Goal: Task Accomplishment & Management: Complete application form

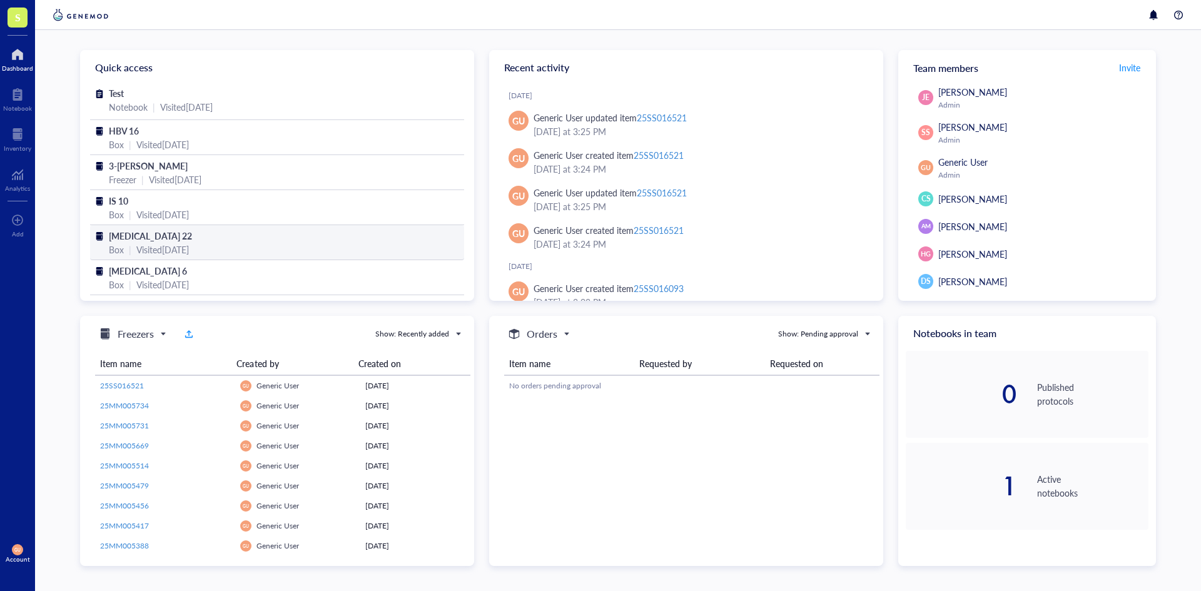
click at [163, 251] on div "Visited [DATE]" at bounding box center [162, 250] width 53 height 14
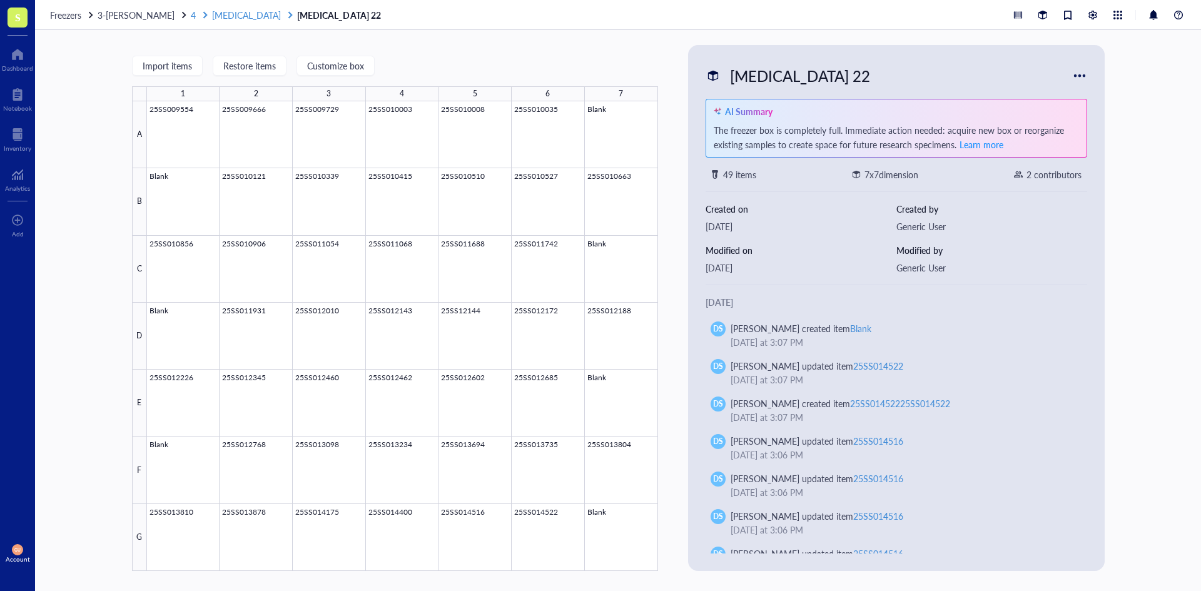
click at [213, 12] on span "[MEDICAL_DATA]" at bounding box center [246, 15] width 69 height 13
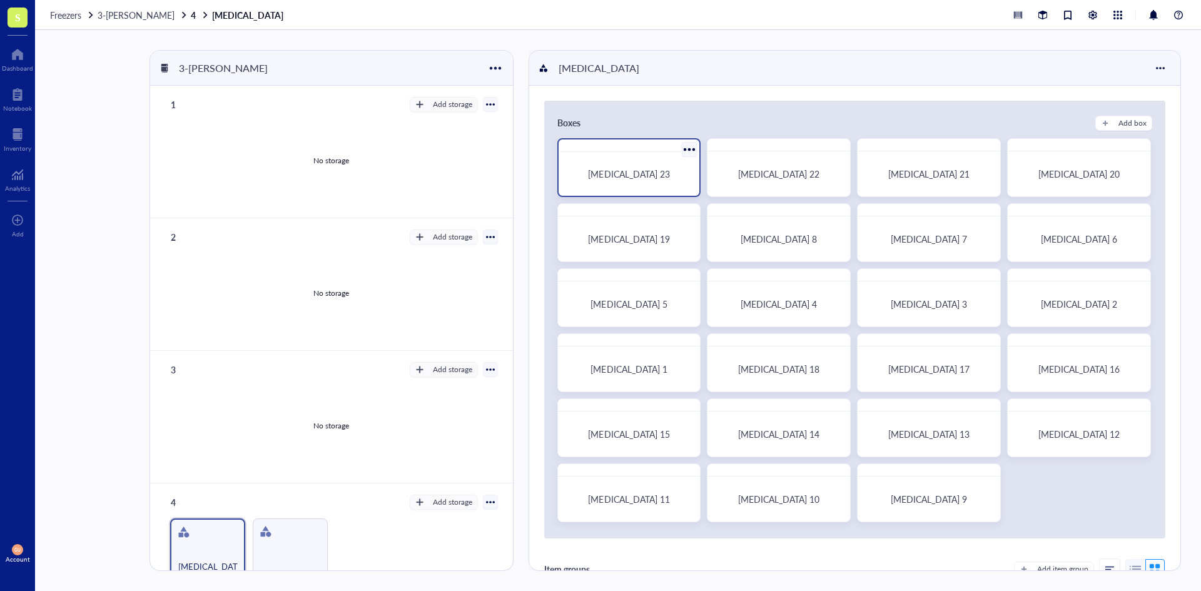
click at [610, 170] on span "[MEDICAL_DATA] 23" at bounding box center [628, 174] width 81 height 13
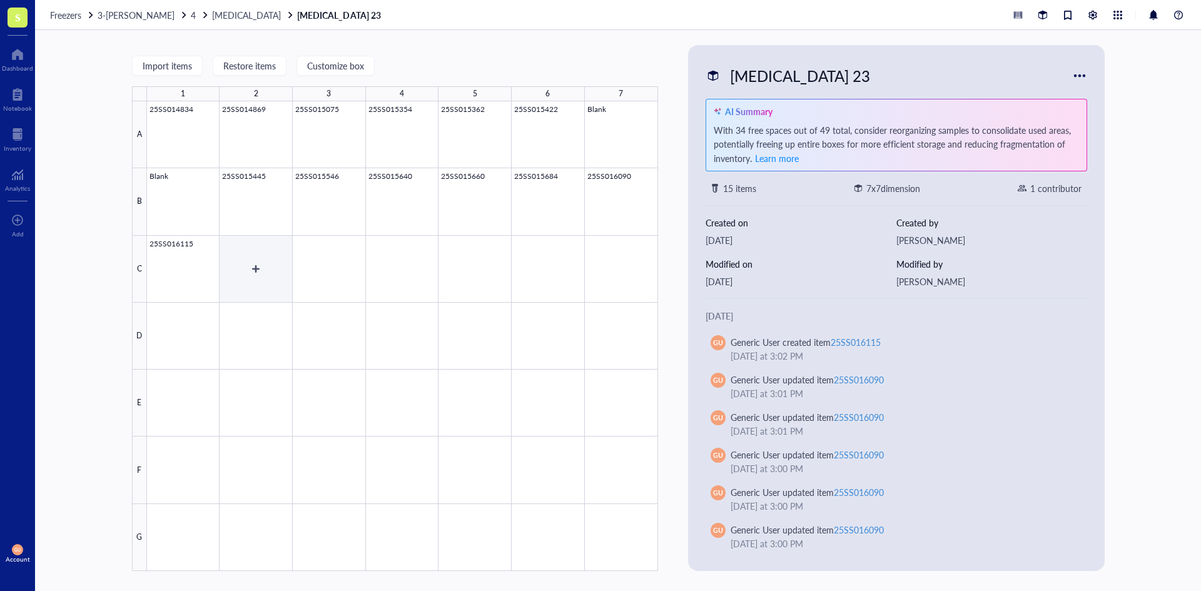
click at [267, 269] on div at bounding box center [402, 336] width 511 height 470
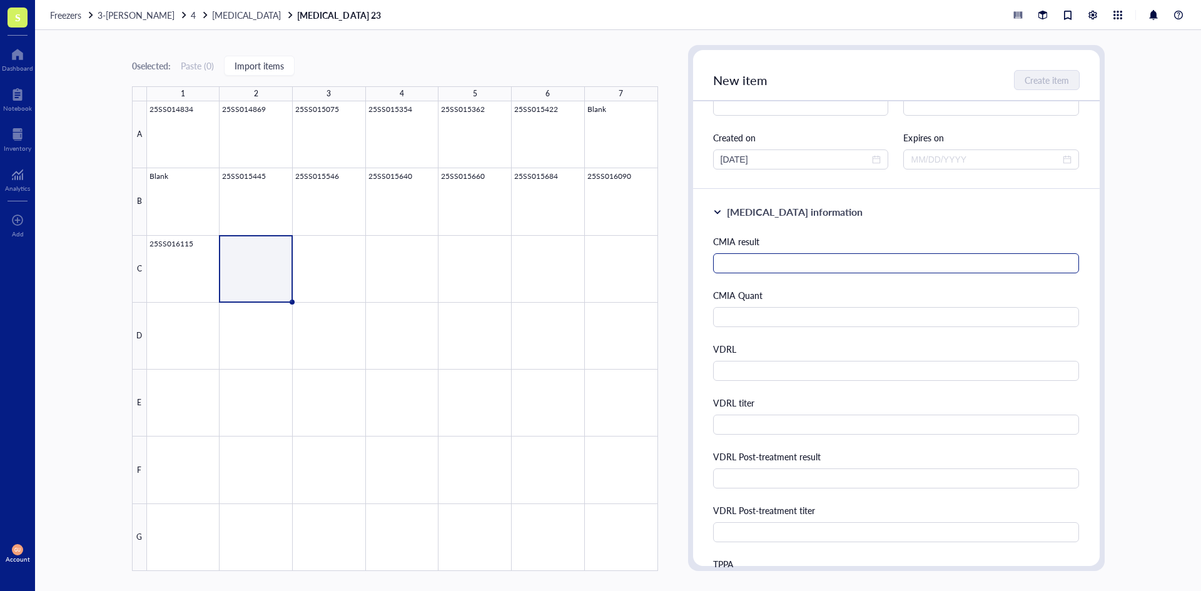
scroll to position [125, 0]
click at [755, 266] on input "text" at bounding box center [896, 263] width 366 height 20
type input "Reactive"
type input "2.13"
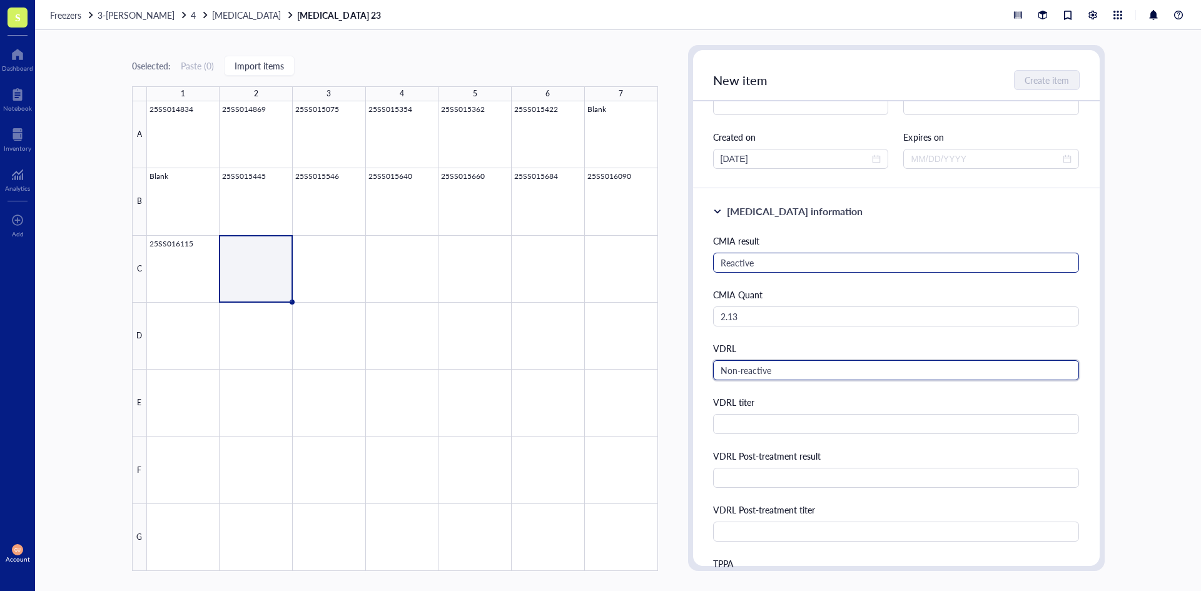
type input "Non-reactive"
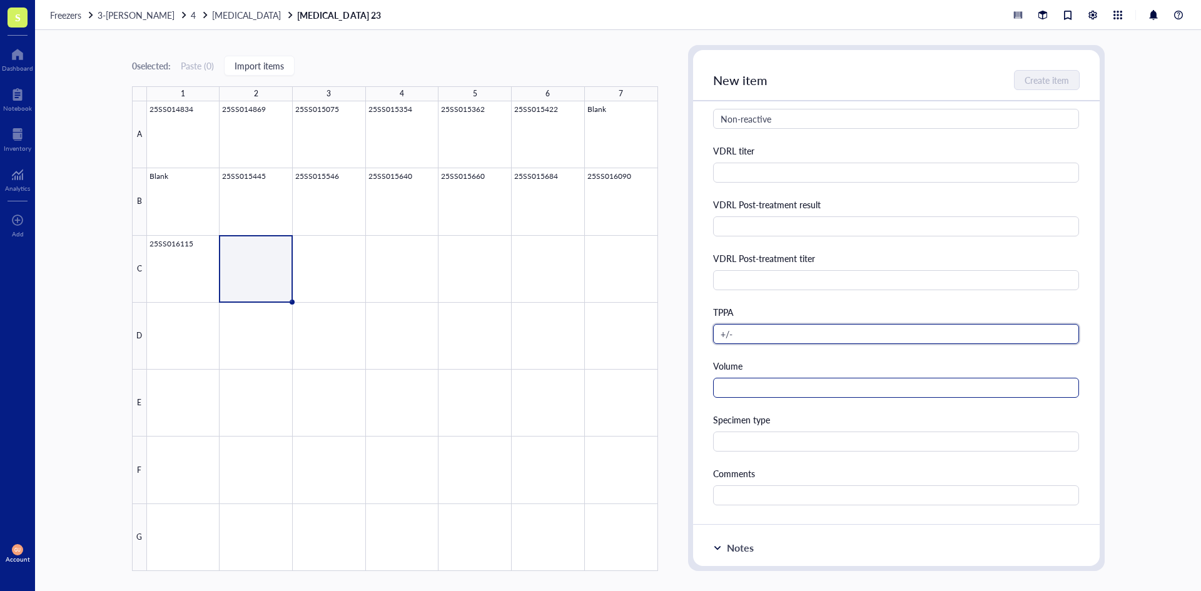
type input "+/-"
click at [732, 381] on input "text" at bounding box center [896, 388] width 366 height 20
type input "3.0 mL"
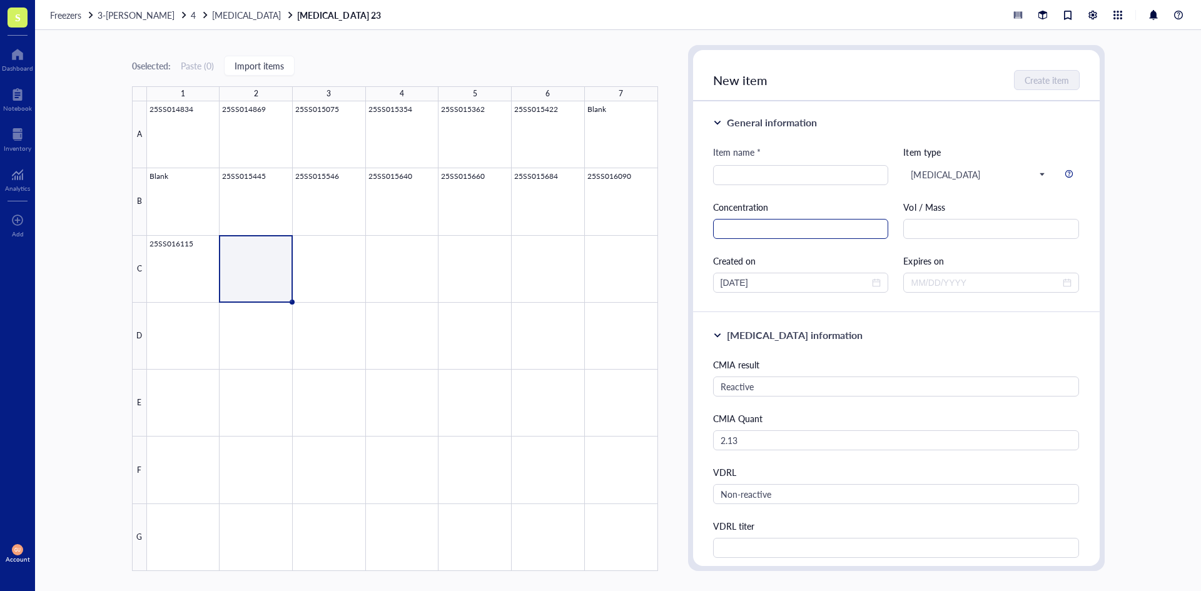
scroll to position [0, 0]
type input "Serum"
click at [792, 178] on input "search" at bounding box center [800, 176] width 161 height 19
type input "25SS016077"
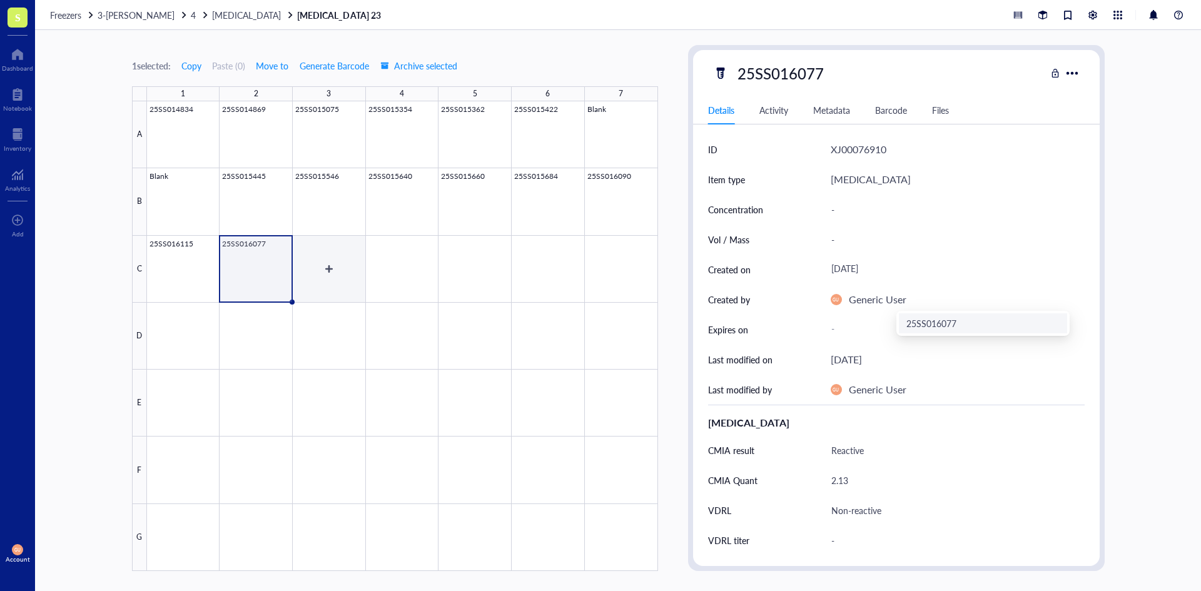
click at [345, 253] on div at bounding box center [402, 336] width 511 height 470
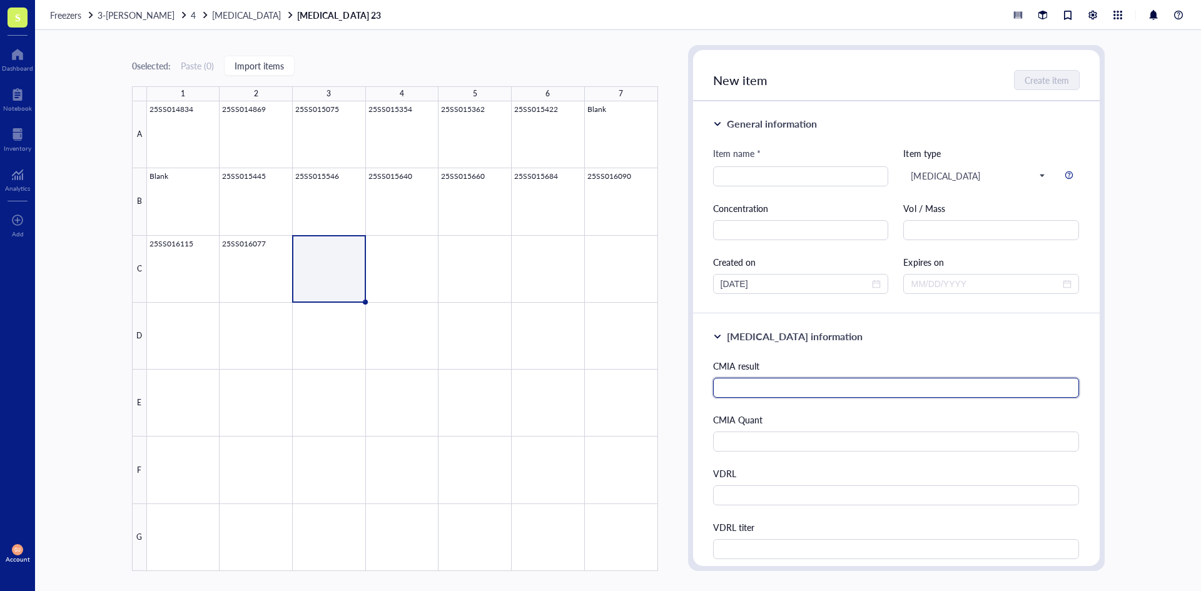
click at [734, 382] on input "text" at bounding box center [896, 388] width 366 height 20
type input "Reactive"
type input "21.78"
type input "Reactive"
type input "1:64"
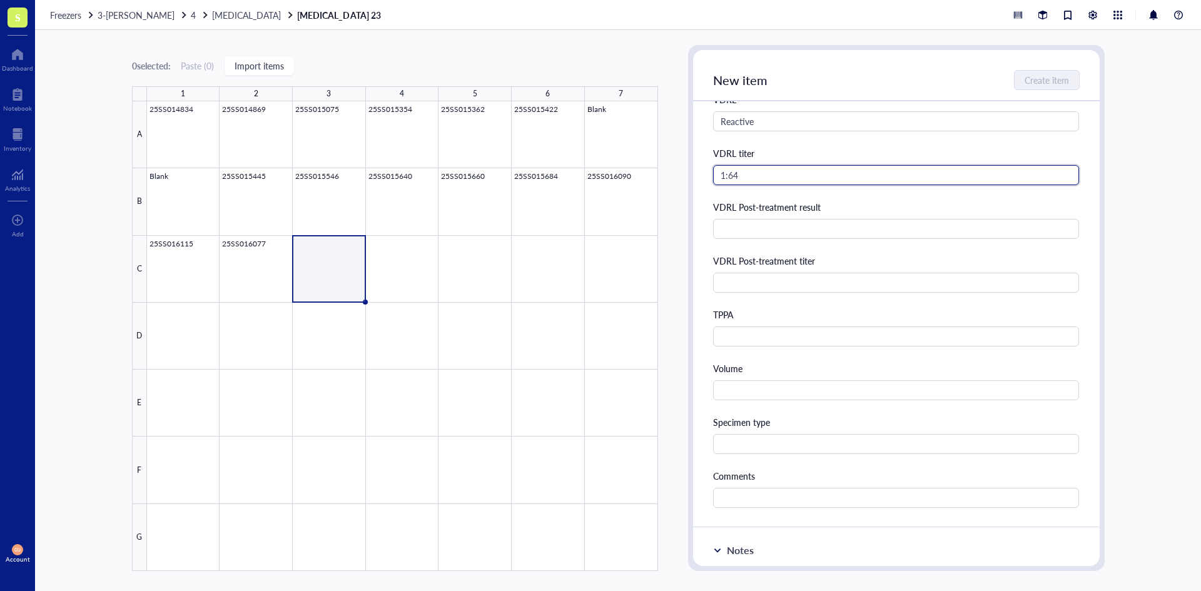
scroll to position [375, 0]
click at [759, 375] on div "Volume" at bounding box center [896, 379] width 366 height 39
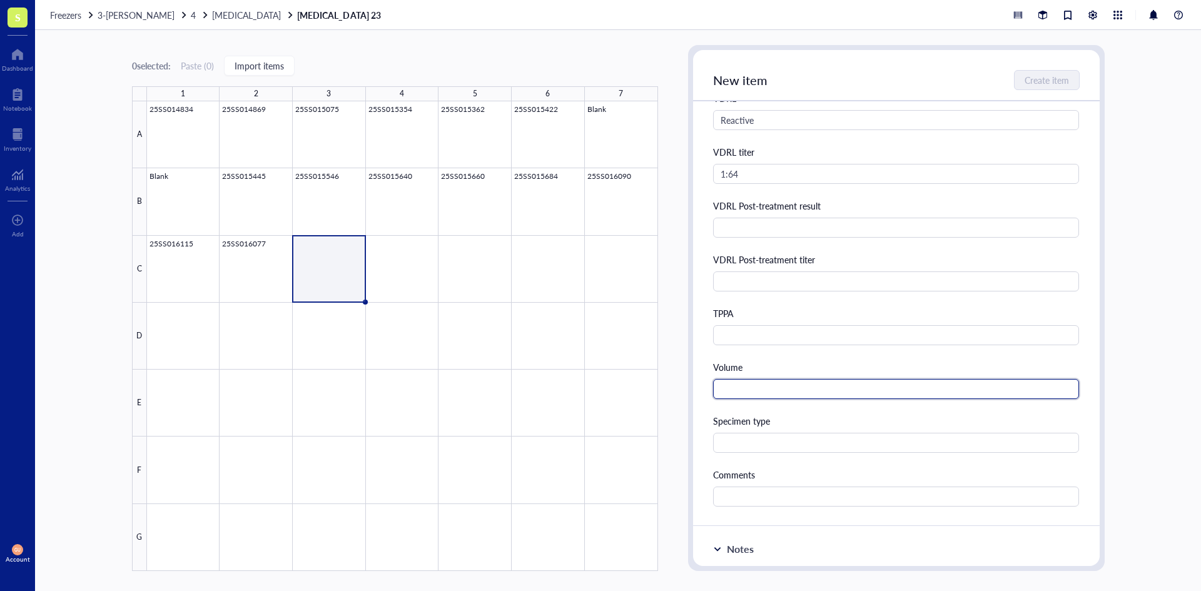
click at [752, 384] on input "text" at bounding box center [896, 389] width 366 height 20
type input "3.0 mL"
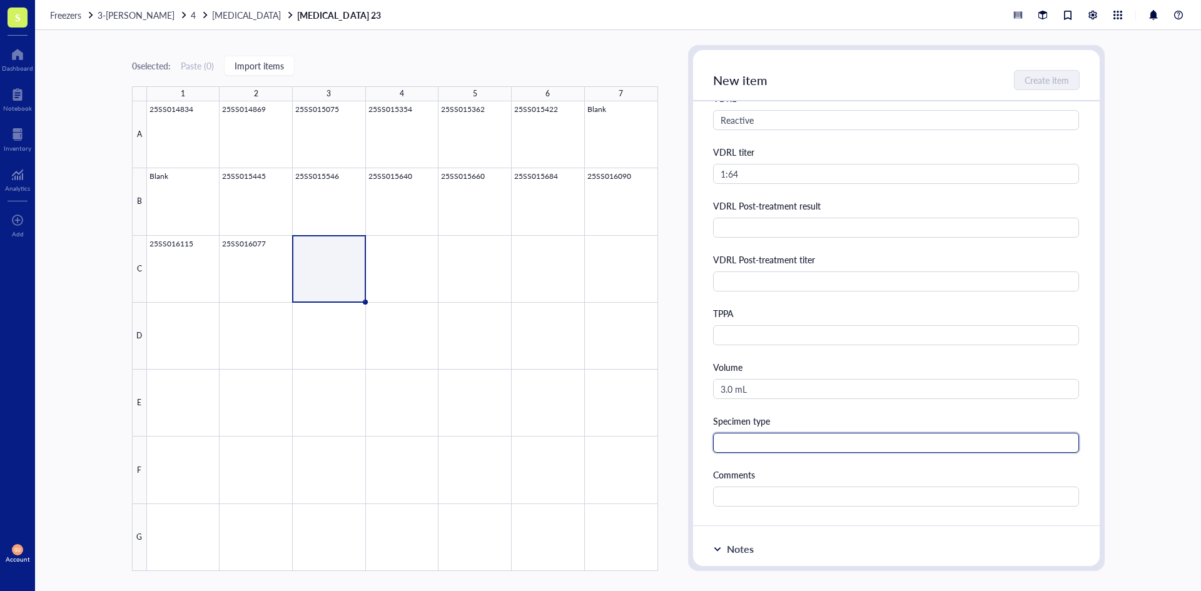
click at [754, 439] on input "text" at bounding box center [896, 443] width 366 height 20
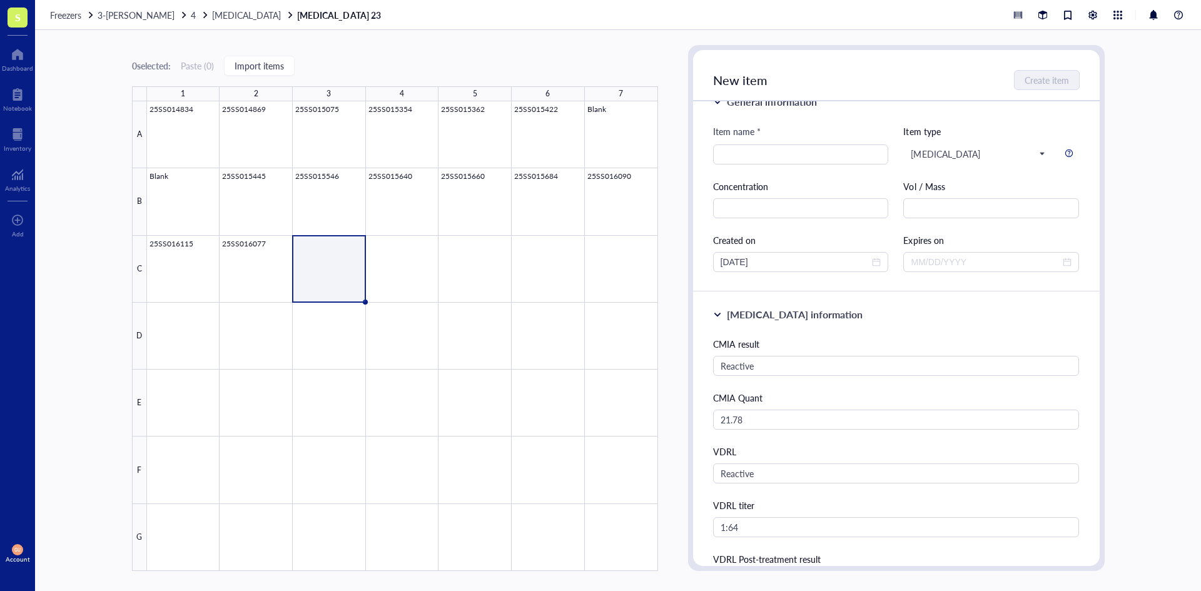
scroll to position [0, 0]
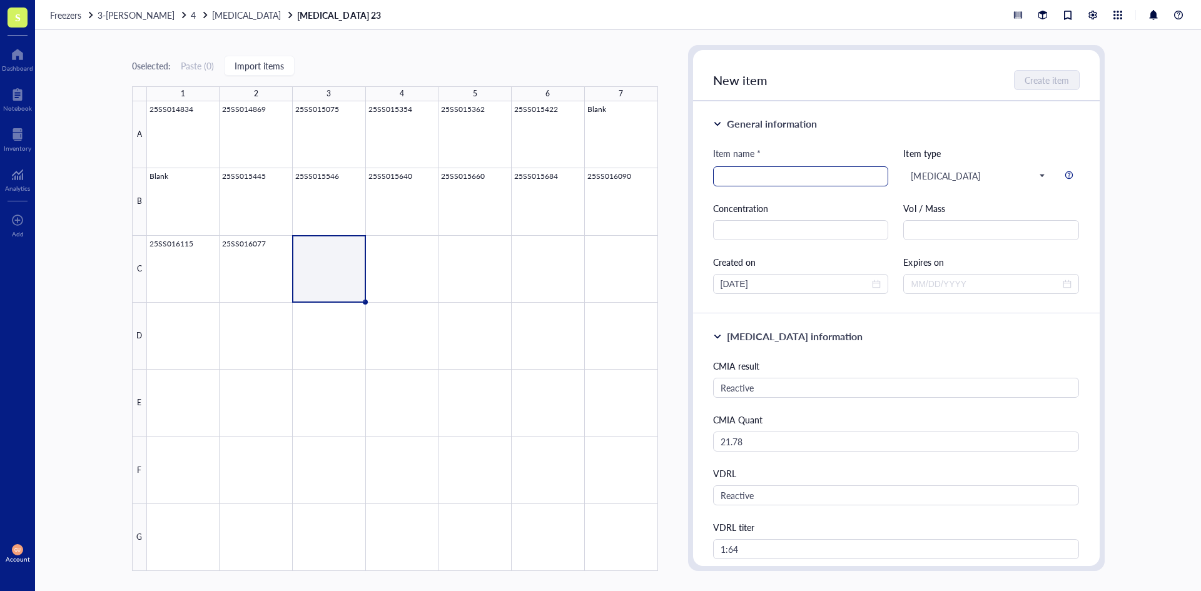
type input "Serum"
click at [782, 184] on input "search" at bounding box center [800, 176] width 161 height 19
type input "25SS016159"
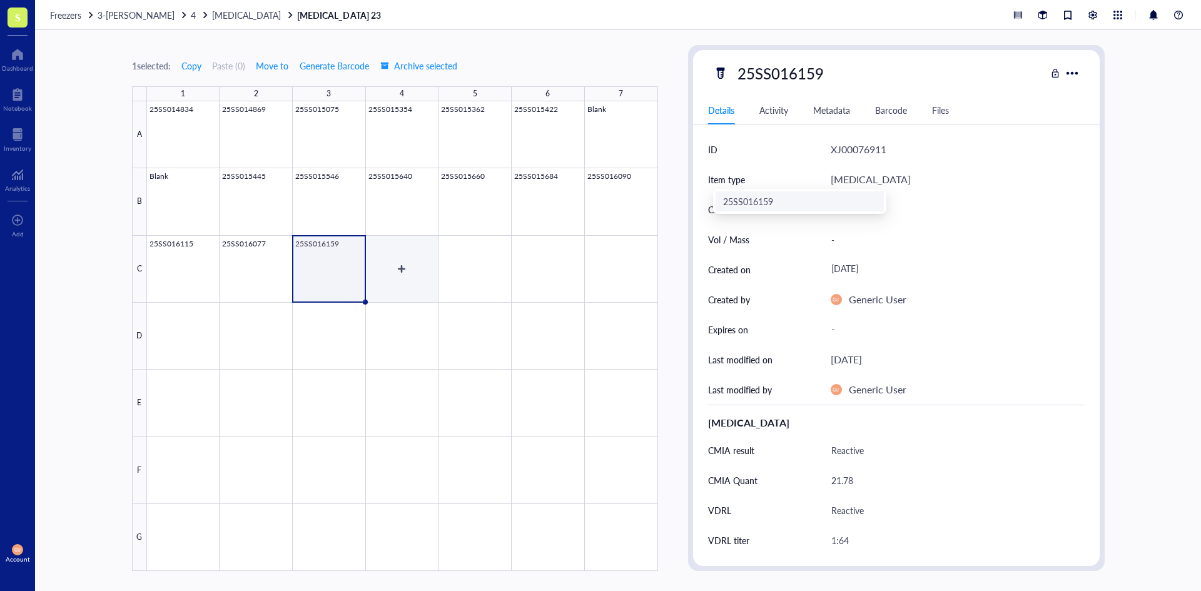
click at [395, 279] on div at bounding box center [402, 336] width 511 height 470
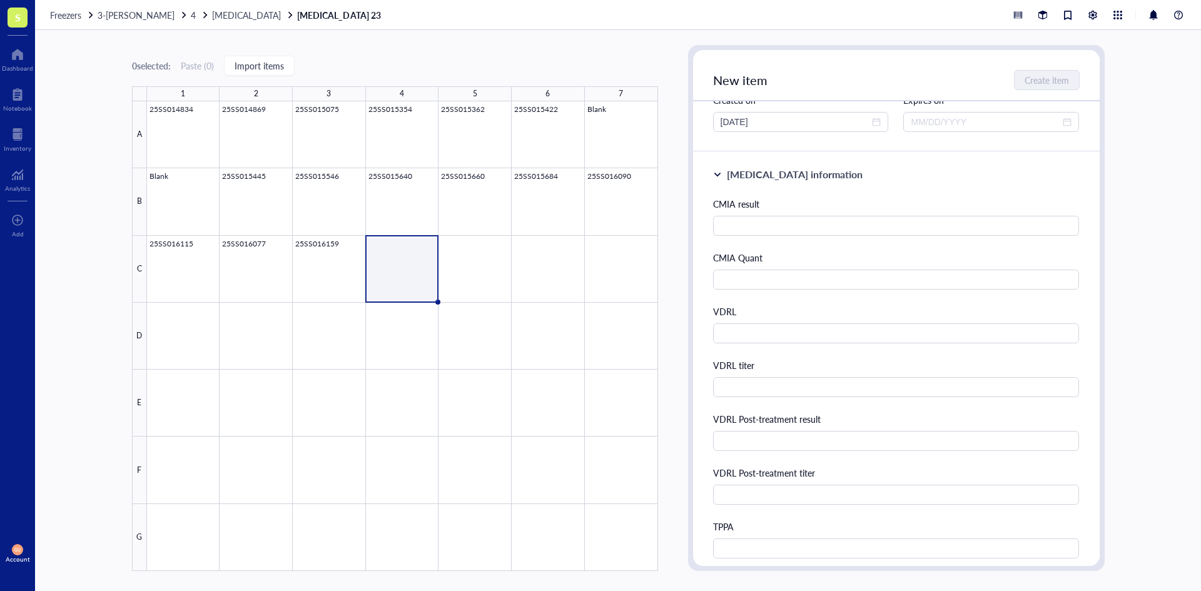
scroll to position [188, 0]
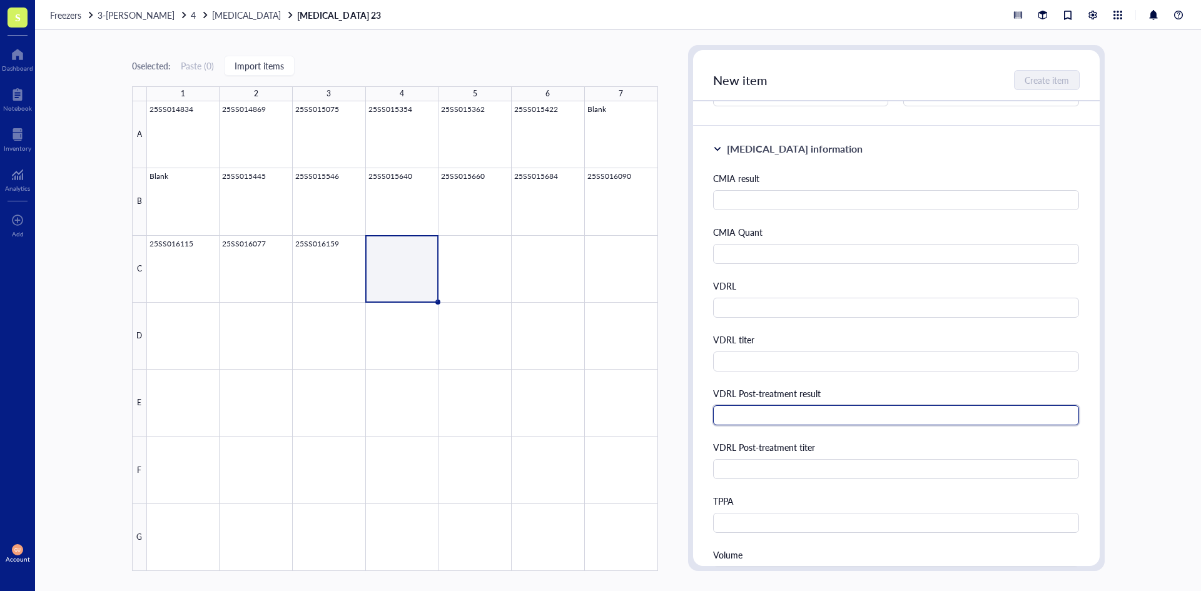
click at [765, 413] on input "text" at bounding box center [896, 415] width 366 height 20
type input "Weakly reactive; prozone ruled out"
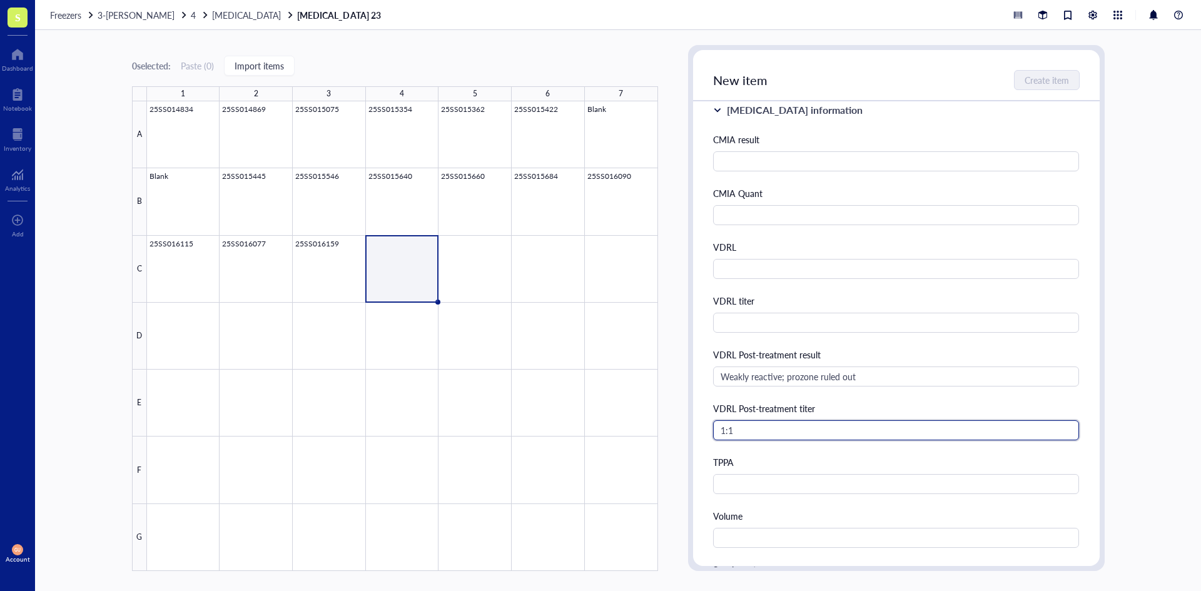
scroll to position [438, 0]
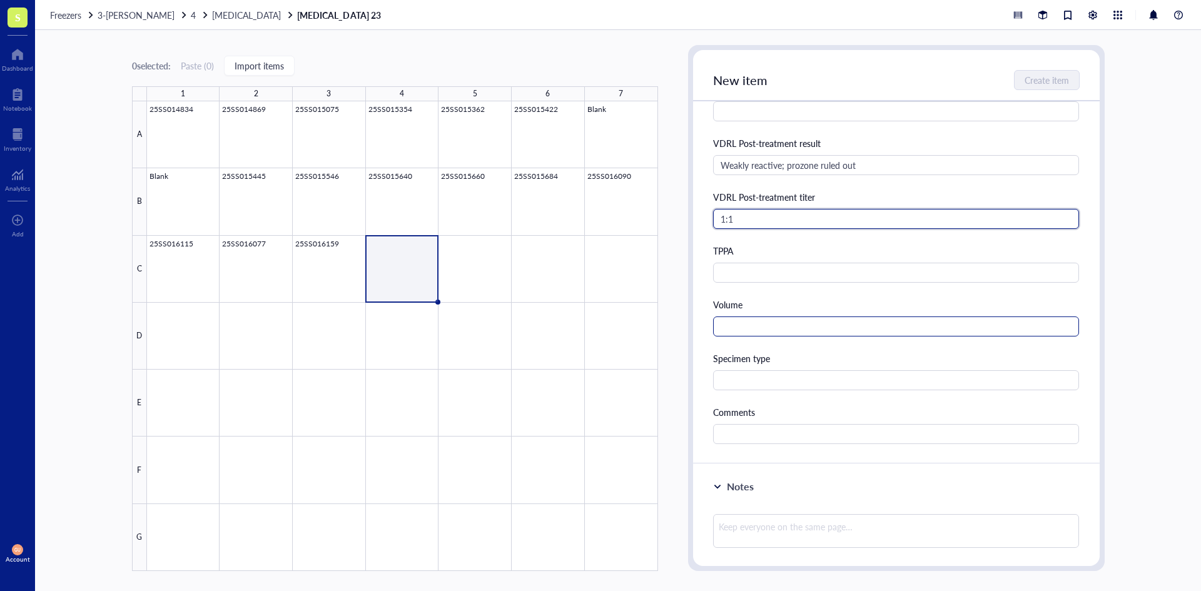
type input "1:1"
click at [782, 328] on input "text" at bounding box center [896, 326] width 366 height 20
type input "1.0 mL"
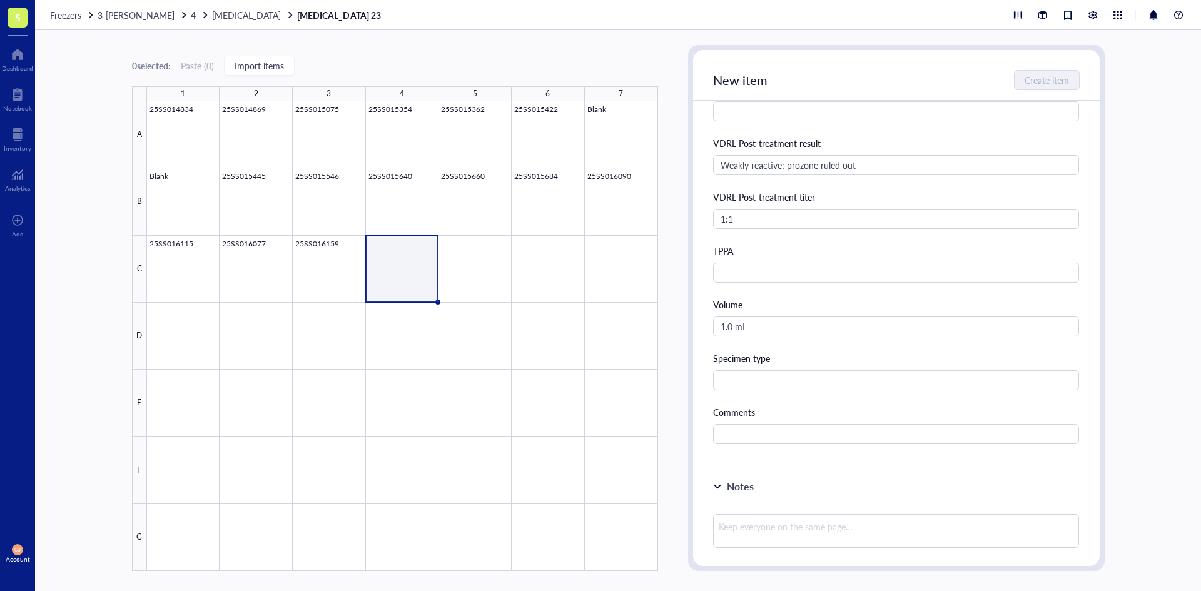
click at [744, 391] on div "CMIA result CMIA Quant VDRL VDRL titer VDRL Post-treatment result Weakly reacti…" at bounding box center [896, 182] width 366 height 523
click at [745, 376] on input "text" at bounding box center [896, 380] width 366 height 20
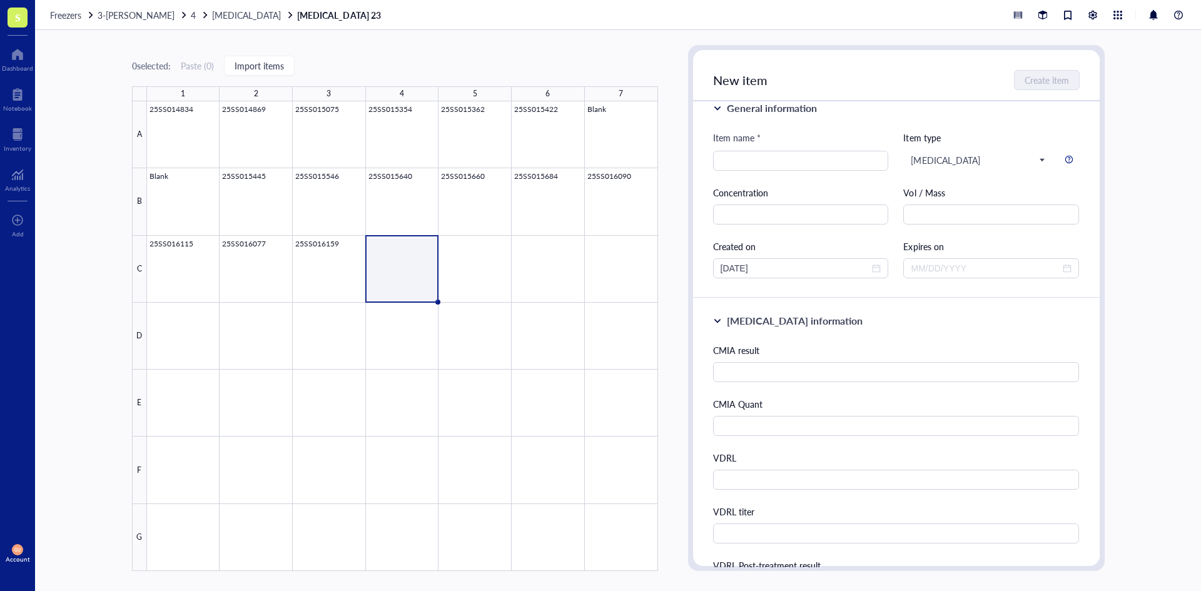
scroll to position [0, 0]
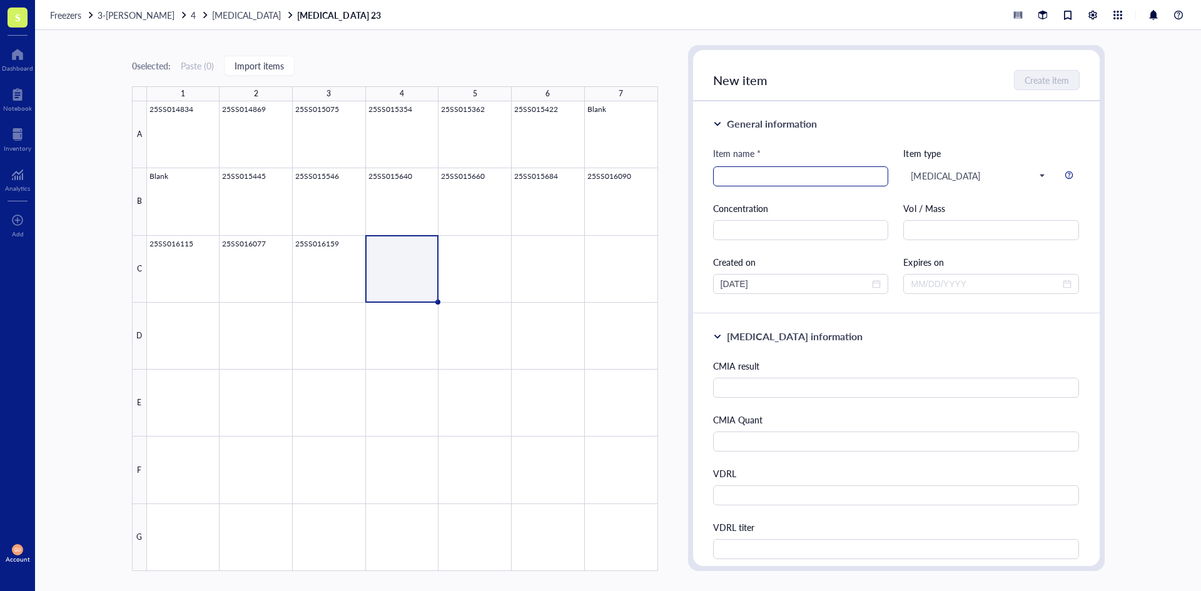
type input "Serum"
click at [762, 183] on input "search" at bounding box center [800, 176] width 161 height 19
type input "25SS016285"
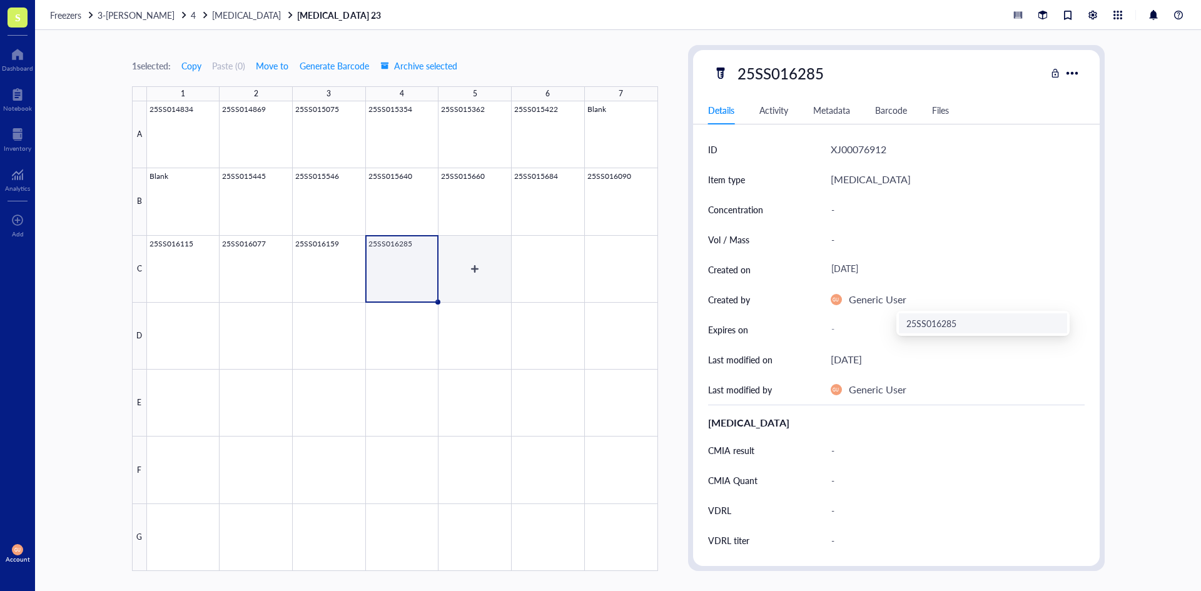
click at [468, 275] on div at bounding box center [402, 336] width 511 height 470
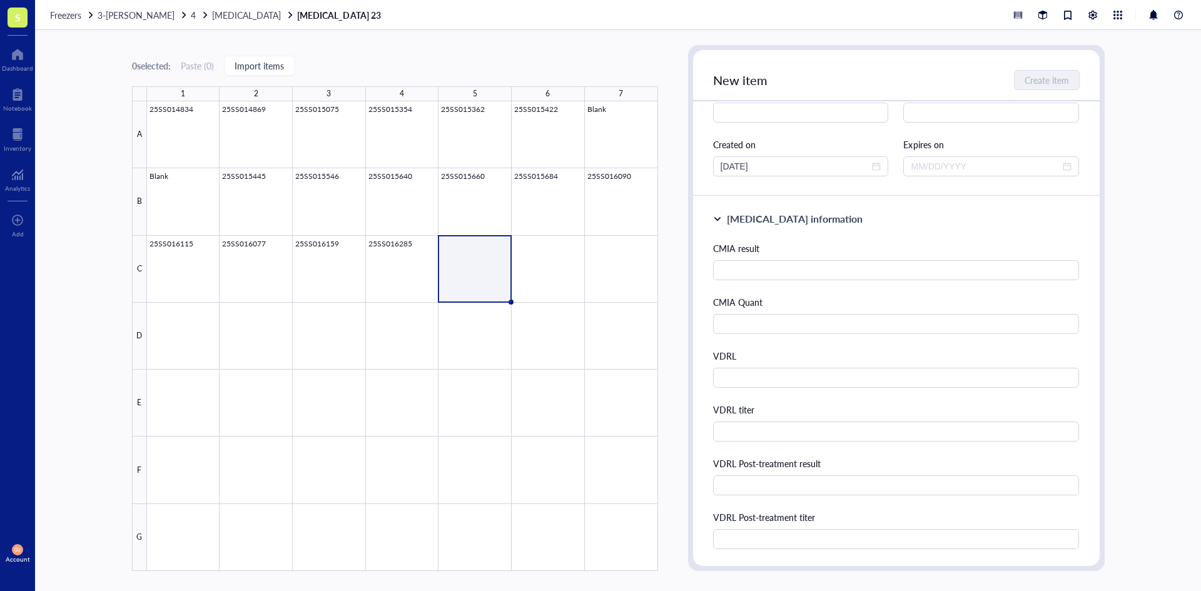
scroll to position [188, 0]
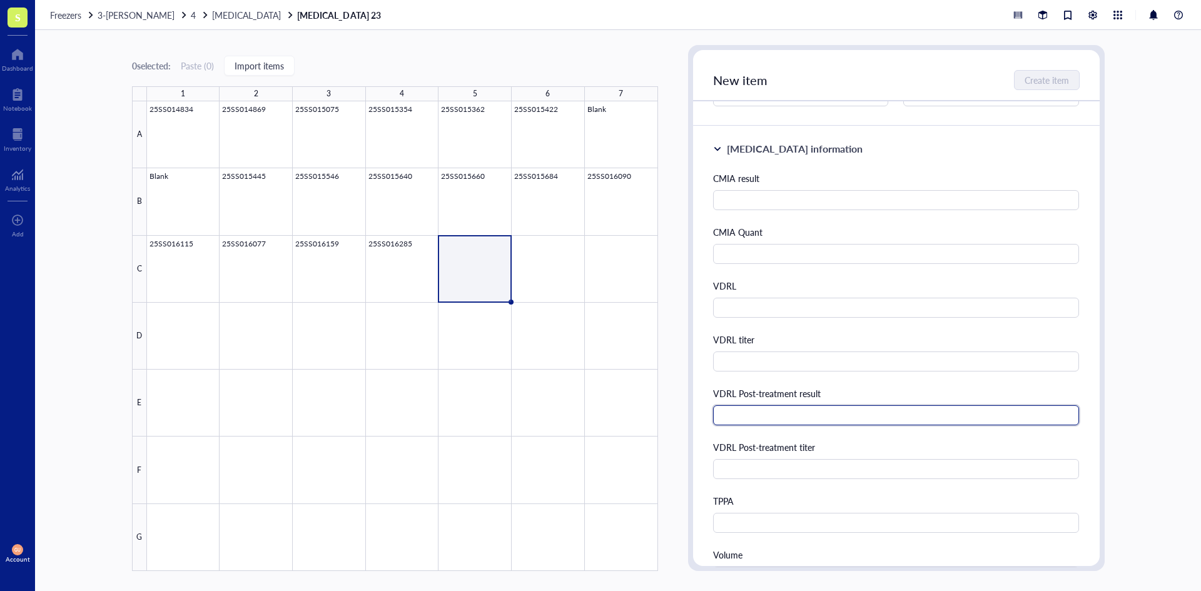
click at [768, 415] on input "text" at bounding box center [896, 415] width 366 height 20
type input "Reactive"
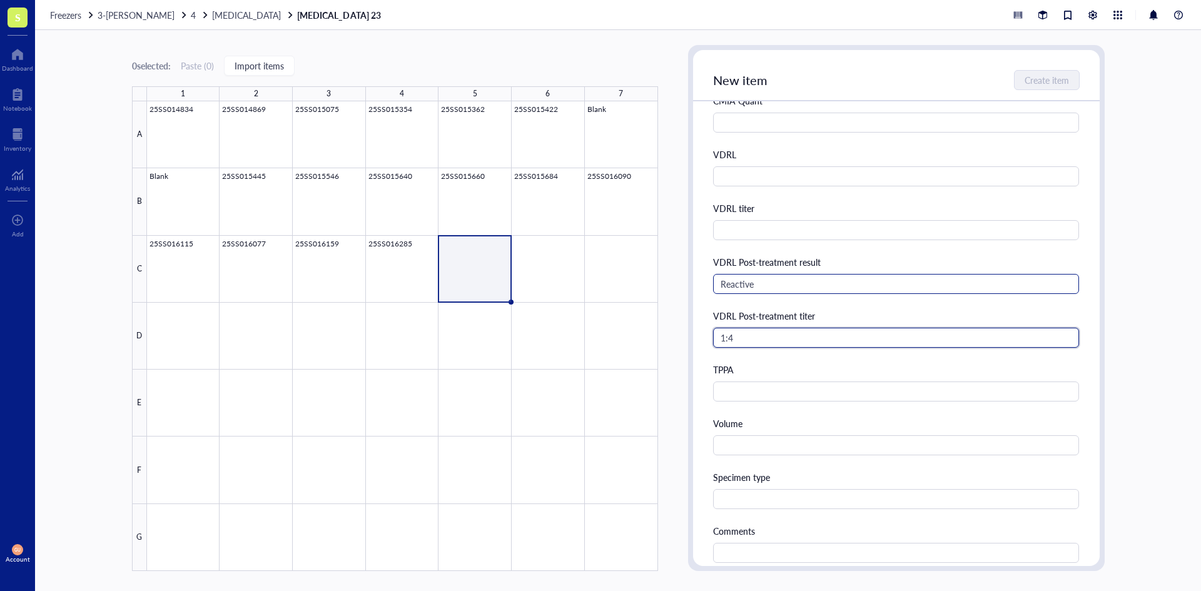
scroll to position [438, 0]
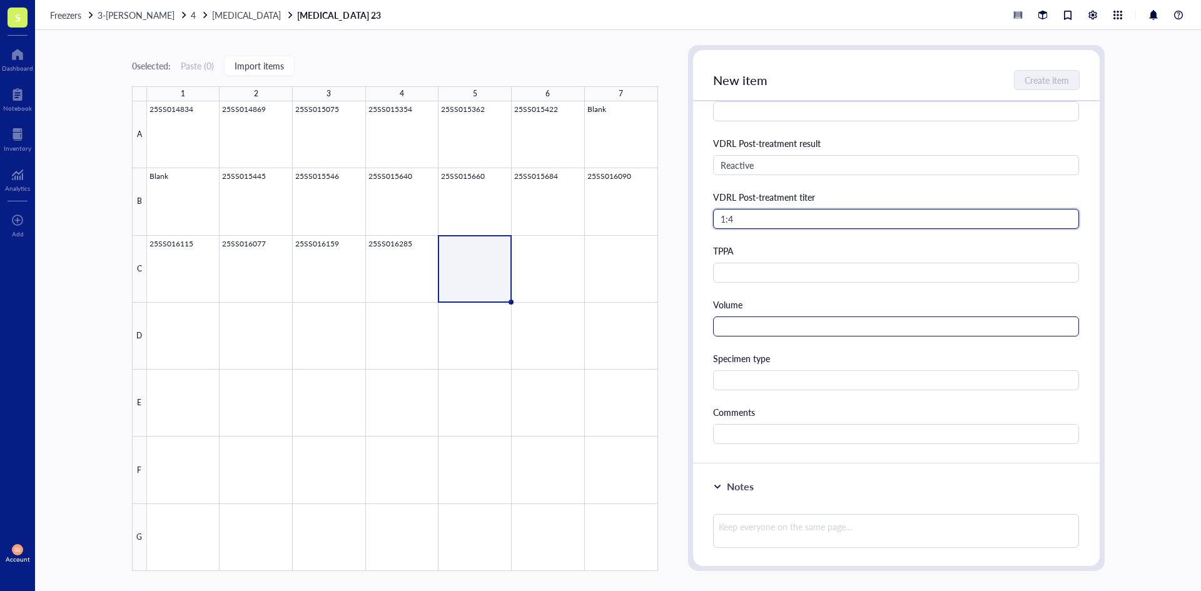
type input "1:4"
click at [730, 325] on input "text" at bounding box center [896, 326] width 366 height 20
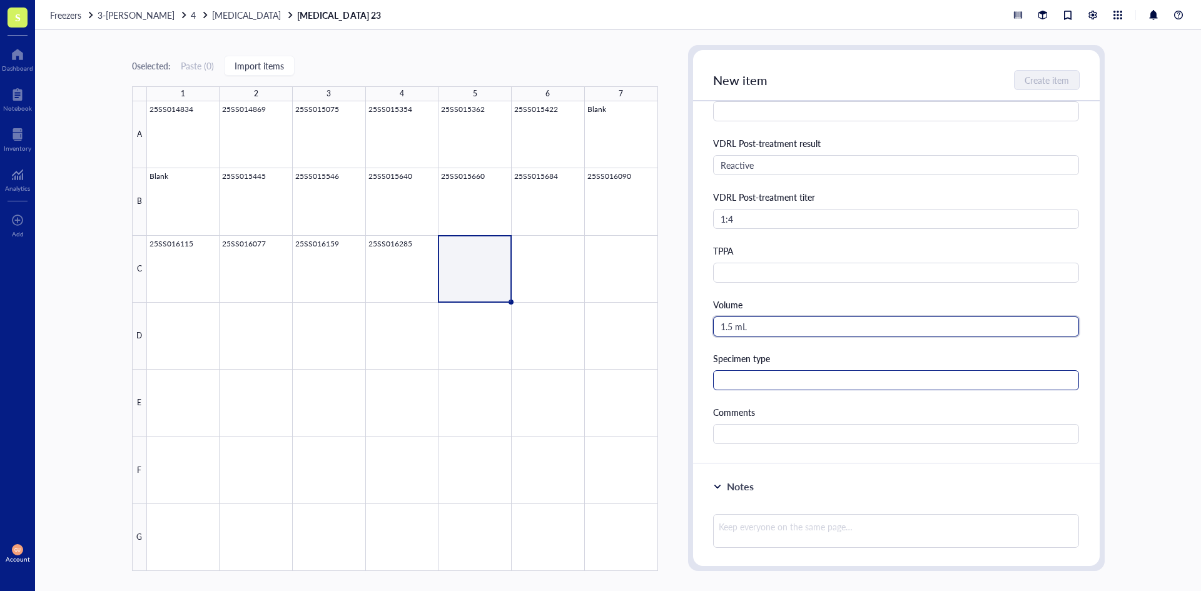
type input "1.5 mL"
click at [730, 377] on input "text" at bounding box center [896, 380] width 366 height 20
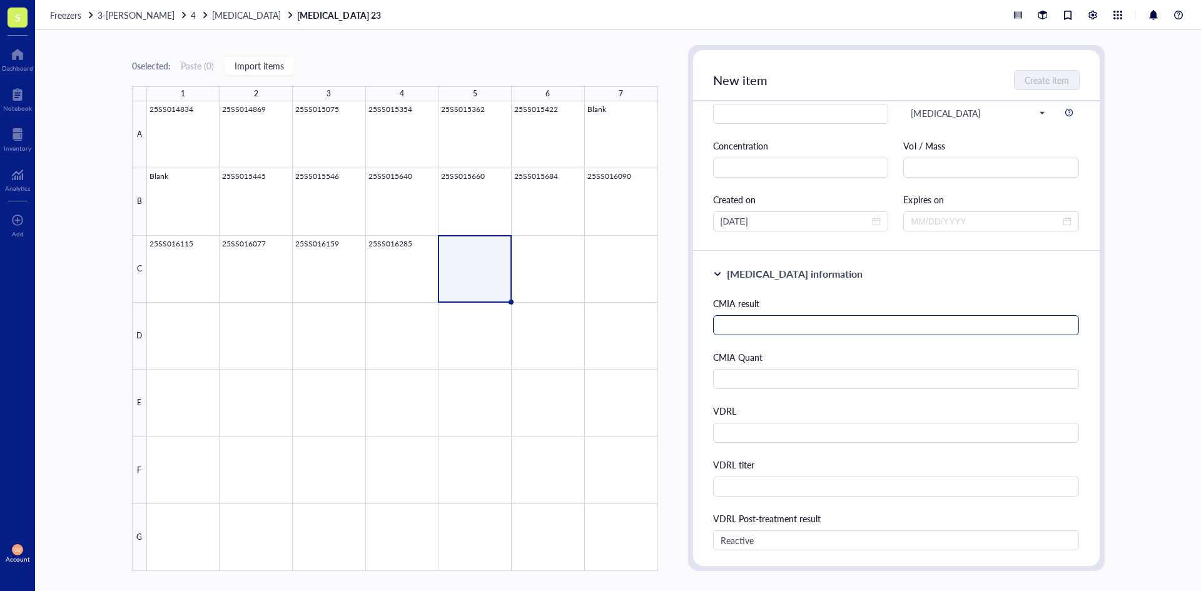
scroll to position [0, 0]
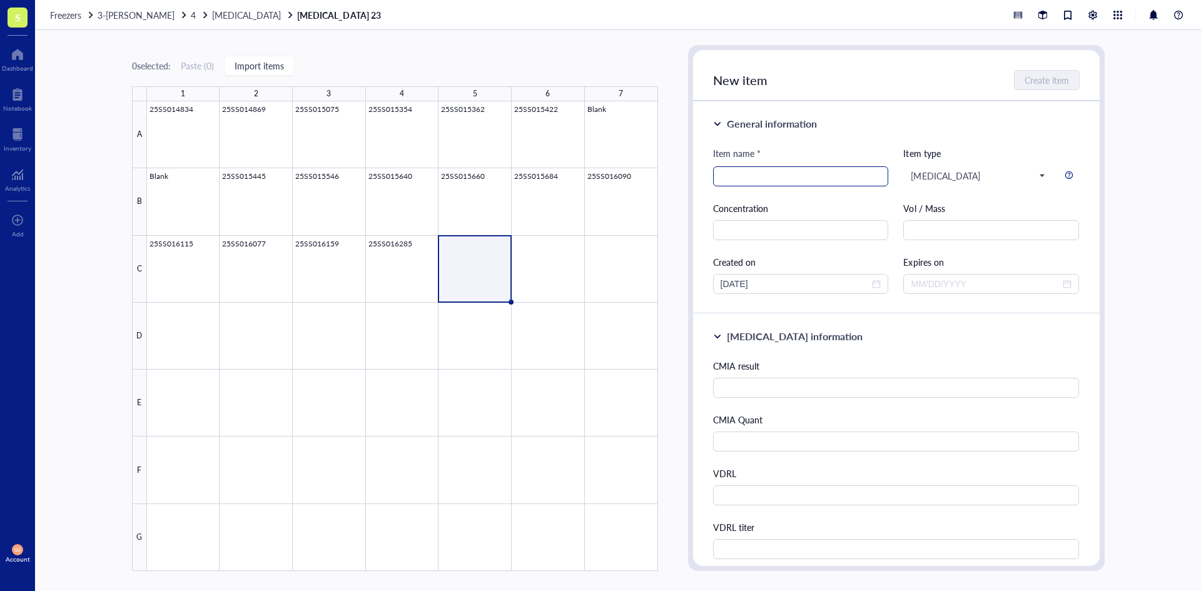
type input "Serum"
click at [739, 182] on input "search" at bounding box center [800, 176] width 161 height 19
type input "25SS016337"
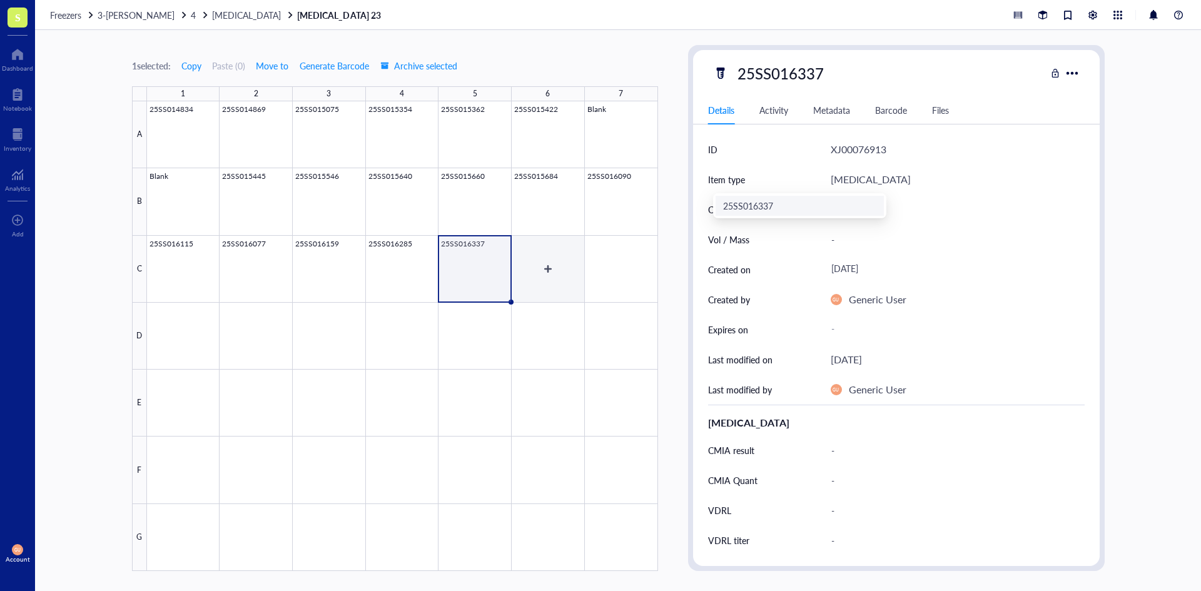
click at [567, 291] on div at bounding box center [402, 336] width 511 height 470
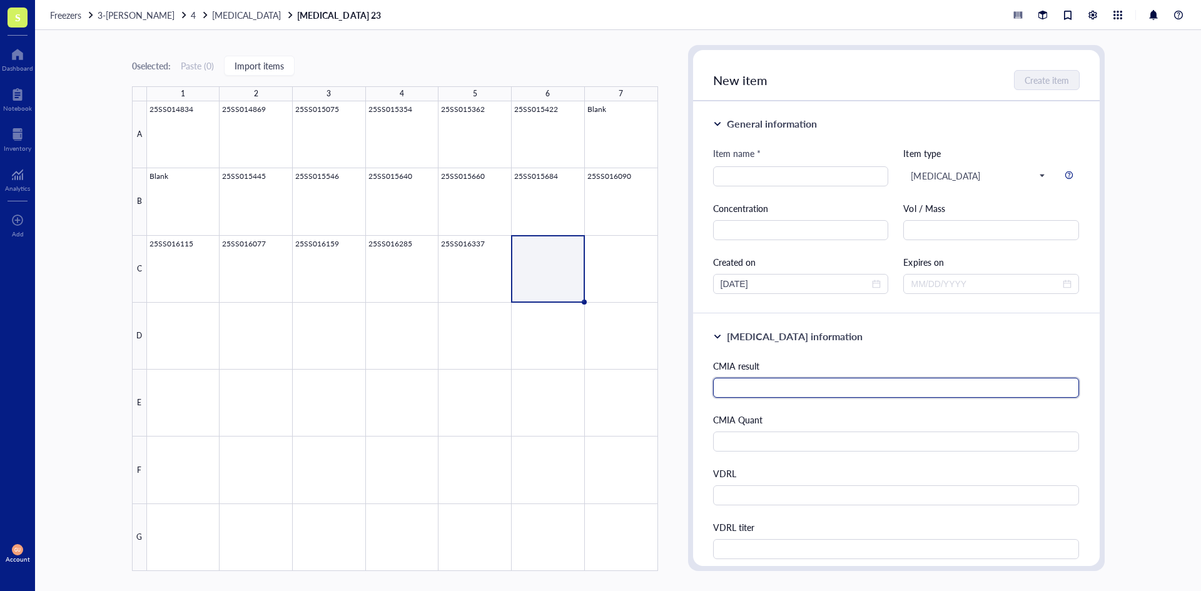
click at [747, 393] on input "text" at bounding box center [896, 388] width 366 height 20
type input "Reactive"
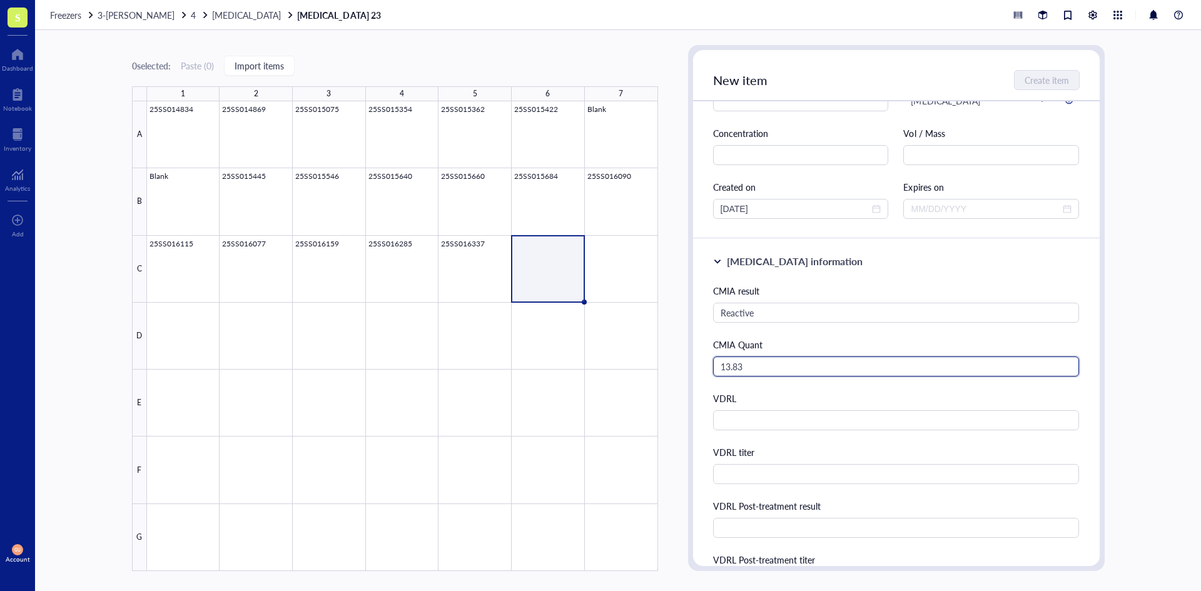
scroll to position [125, 0]
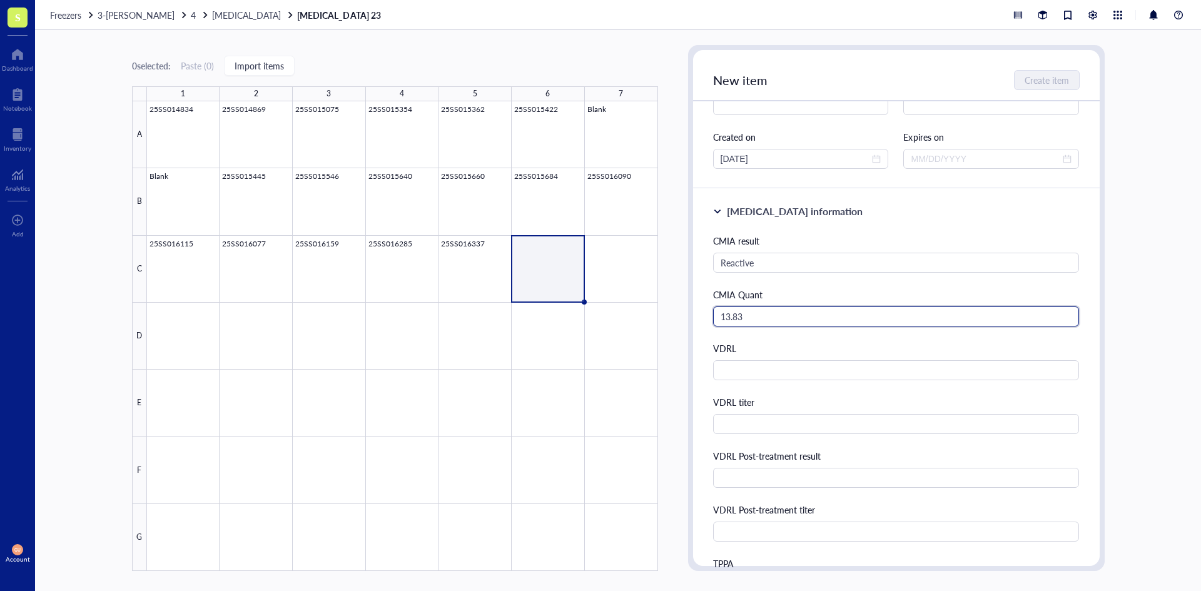
type input "13.83"
click at [751, 435] on div "CMIA result Reactive CMIA Quant 13.83 VDRL VDRL titer VDRL Post-treatment resul…" at bounding box center [896, 495] width 366 height 523
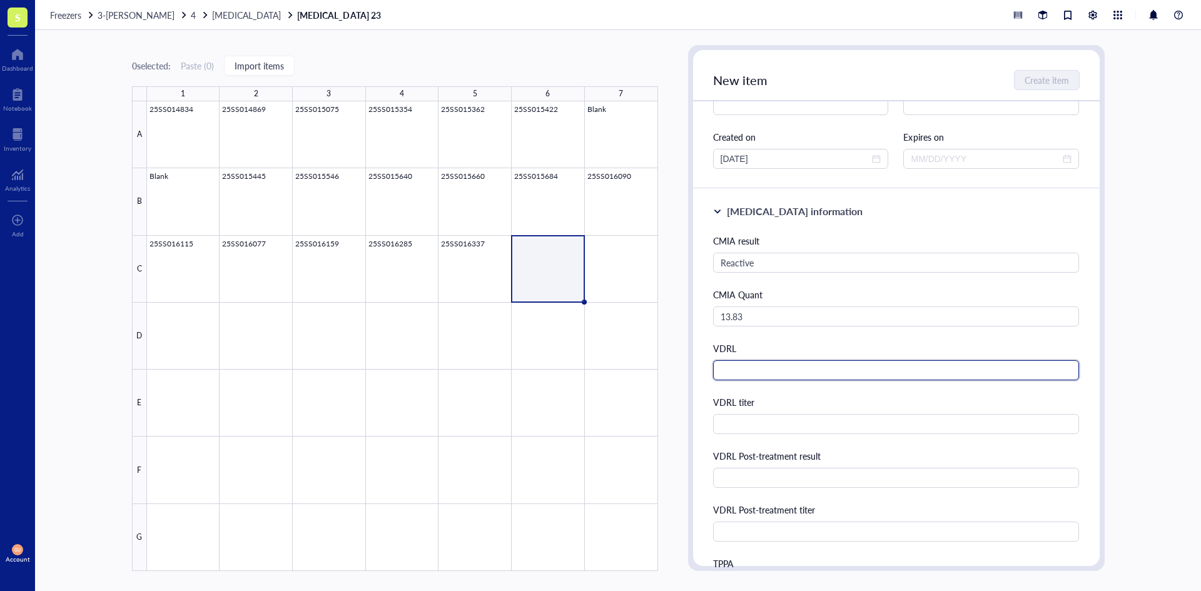
click at [752, 372] on input "text" at bounding box center [896, 370] width 366 height 20
type input "Reactive"
type input "1:32"
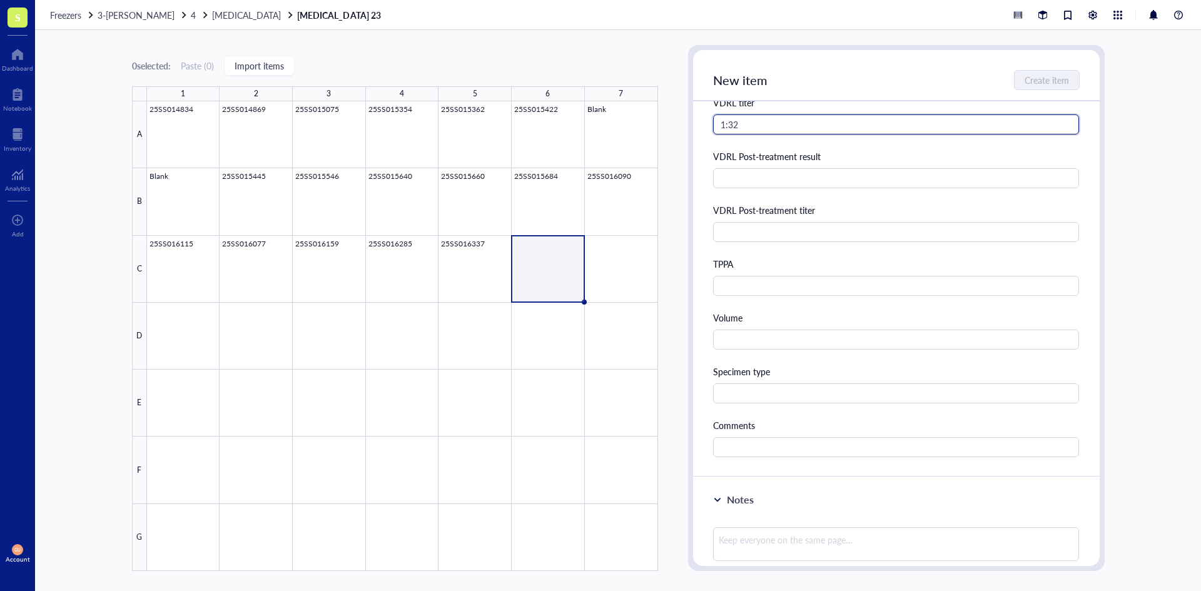
scroll to position [438, 0]
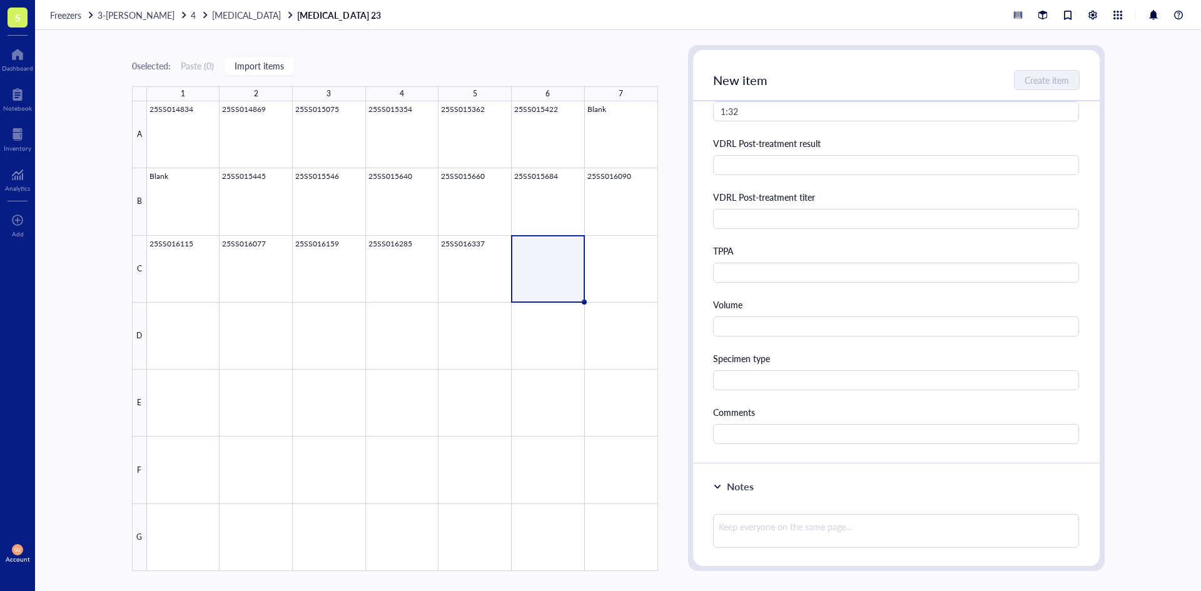
click at [752, 314] on div "Volume" at bounding box center [896, 317] width 366 height 39
click at [747, 319] on input "text" at bounding box center [896, 326] width 366 height 20
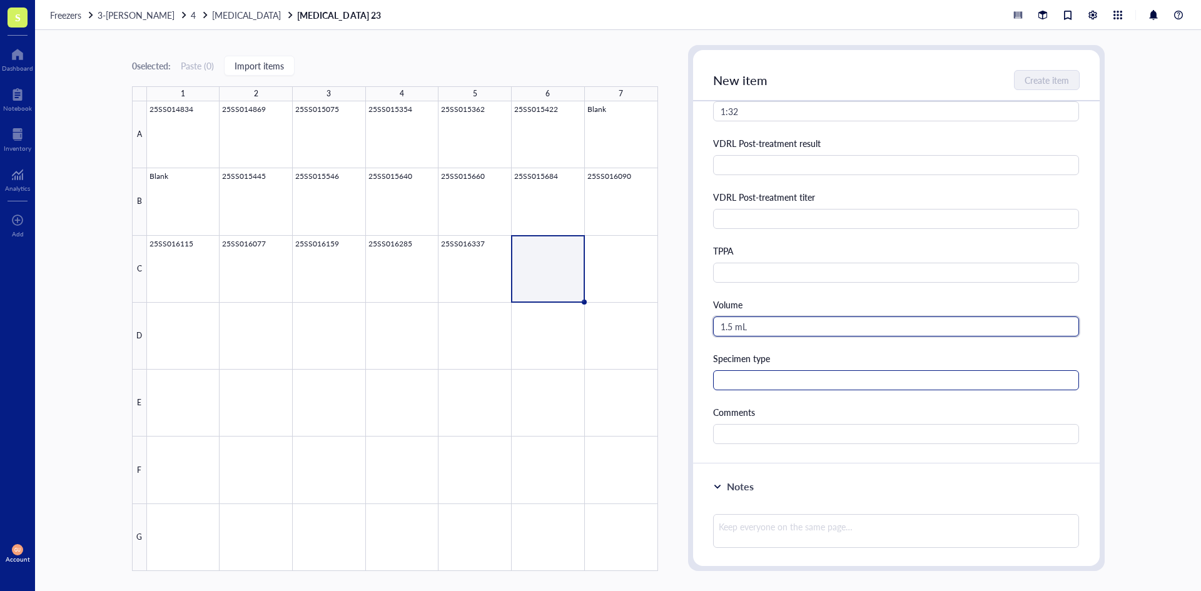
type input "1.5 mL"
click at [740, 380] on input "text" at bounding box center [896, 380] width 366 height 20
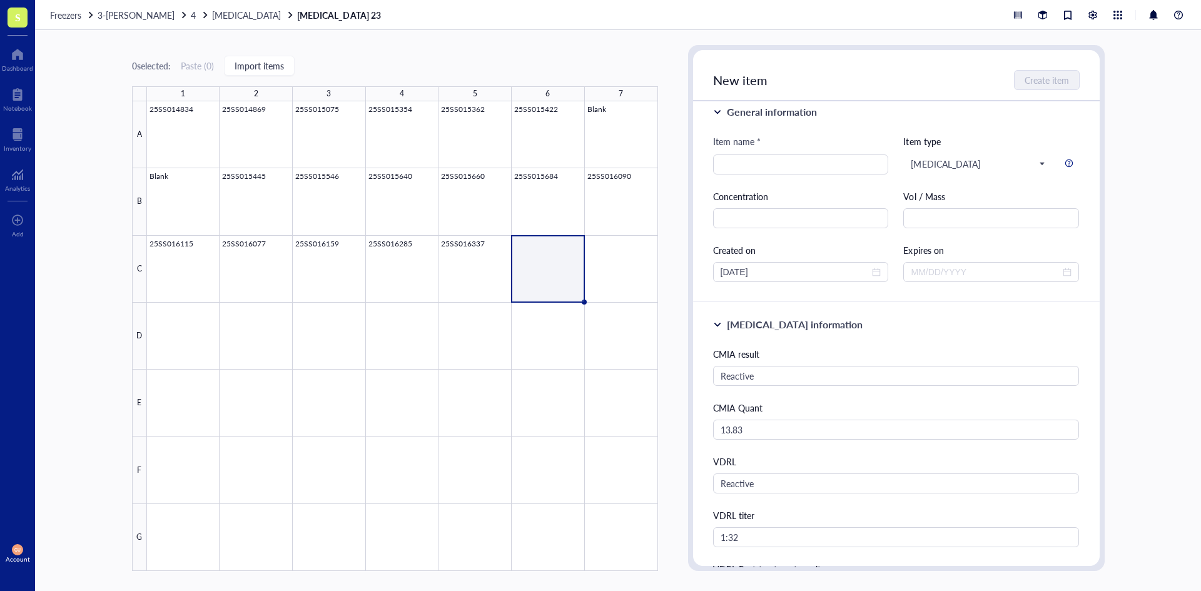
scroll to position [0, 0]
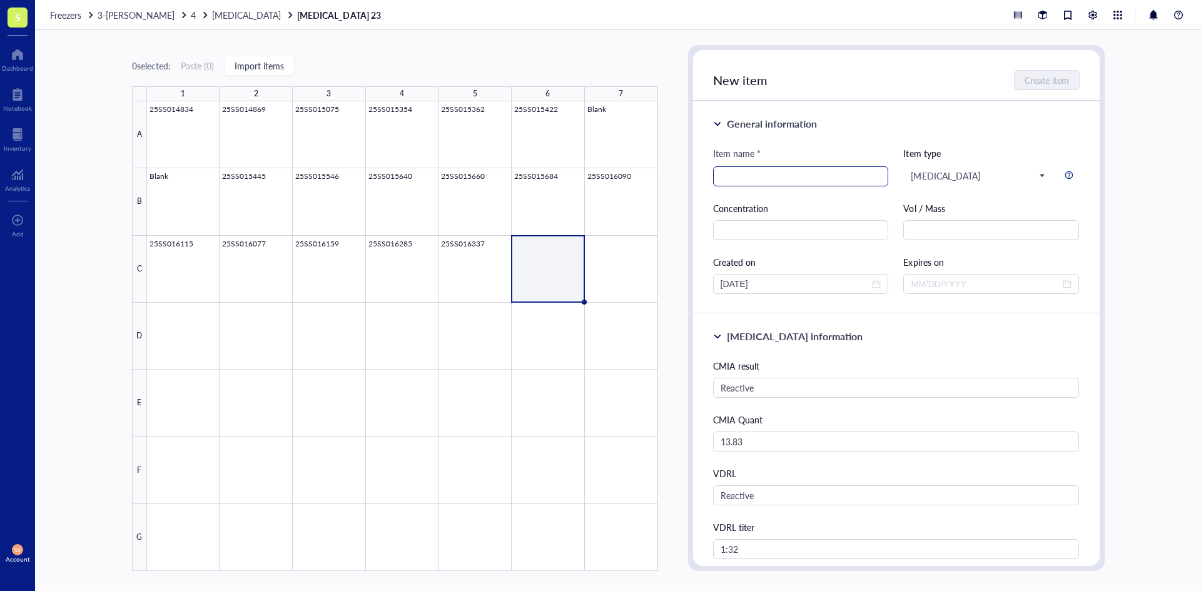
type input "Serum"
click at [785, 178] on input "search" at bounding box center [800, 176] width 161 height 19
type input "25SS016387"
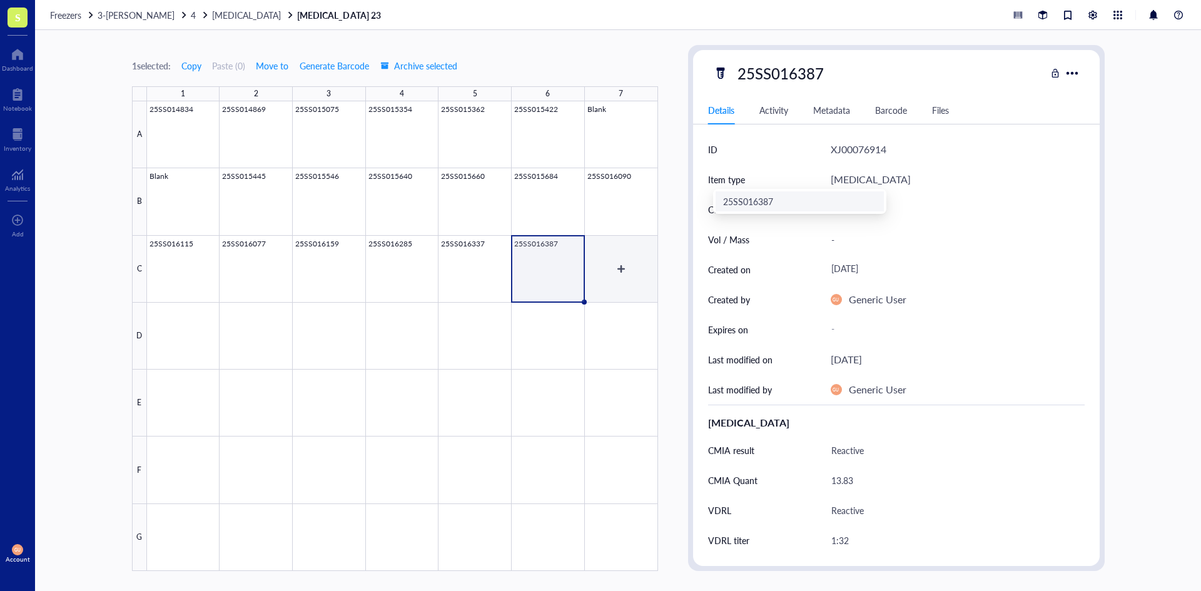
drag, startPoint x: 613, startPoint y: 258, endPoint x: 620, endPoint y: 203, distance: 55.5
click at [614, 258] on div at bounding box center [402, 336] width 511 height 470
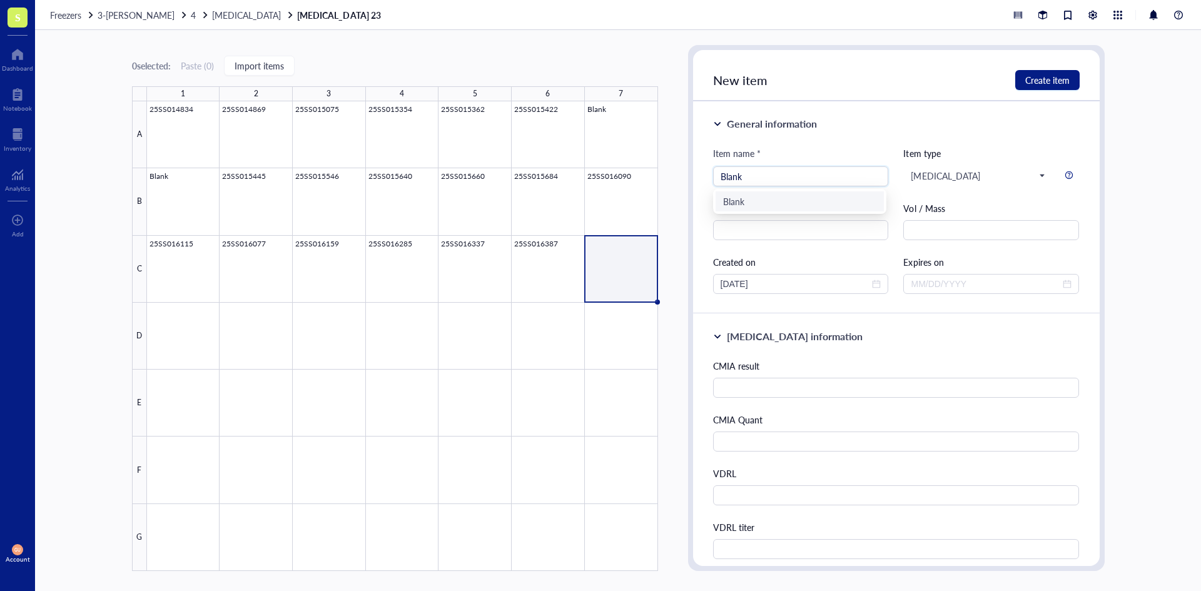
click at [739, 205] on div "Blank" at bounding box center [799, 201] width 153 height 14
type input "Blank"
click at [1041, 85] on span "Create item" at bounding box center [1047, 80] width 44 height 10
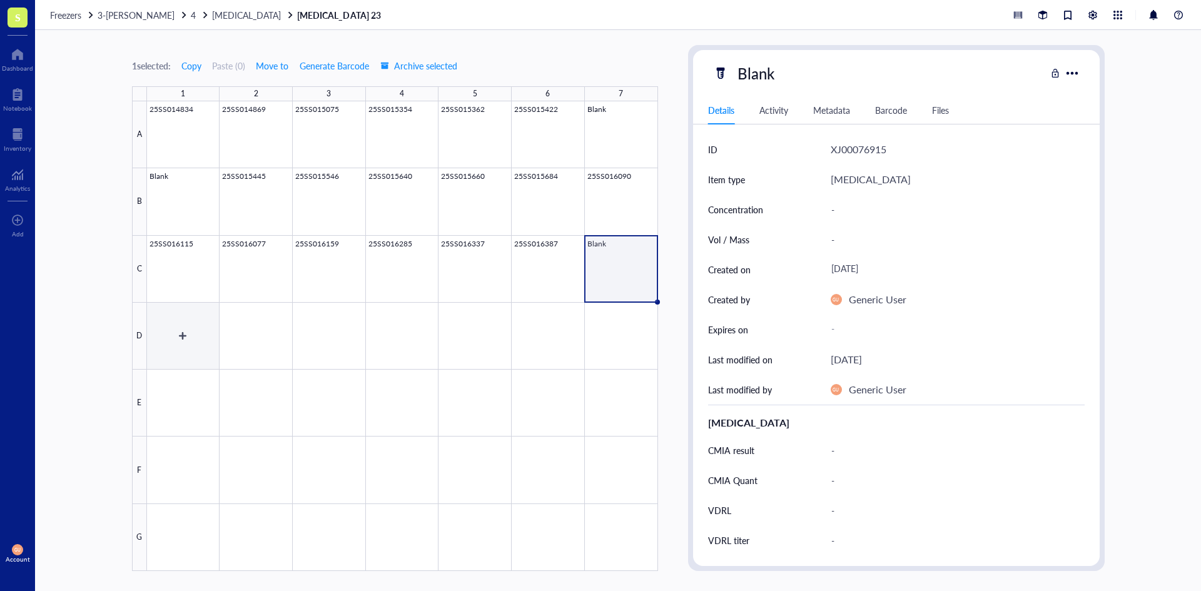
click at [201, 338] on div at bounding box center [402, 336] width 511 height 470
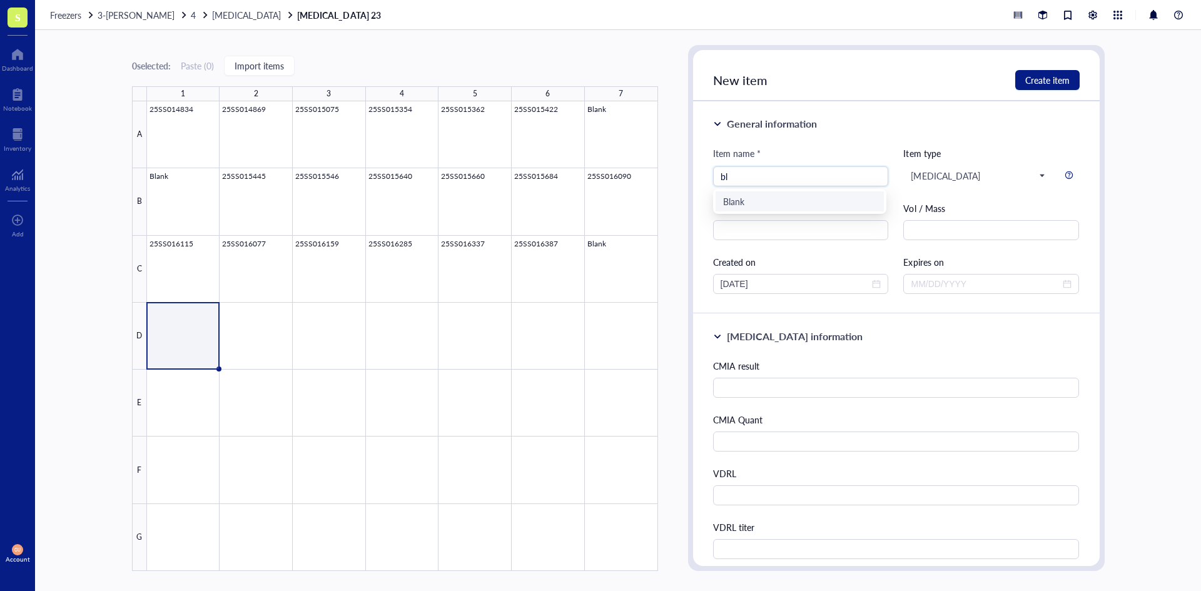
click at [738, 205] on div "Blank" at bounding box center [799, 201] width 153 height 14
type input "Blank"
click at [1056, 81] on span "Create item" at bounding box center [1047, 80] width 44 height 10
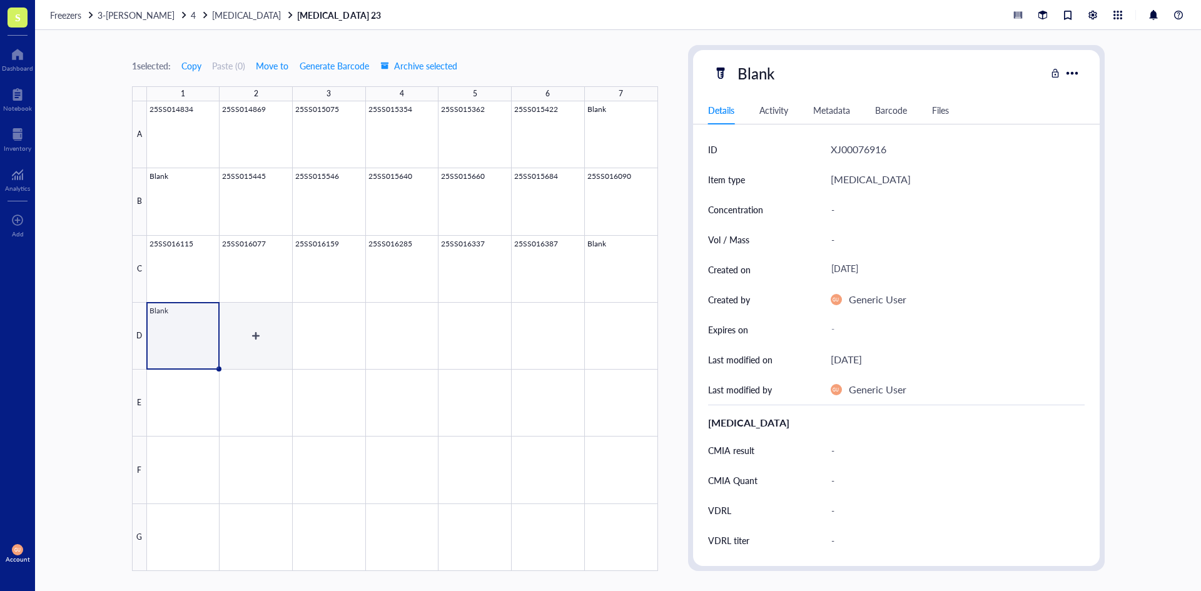
click at [238, 336] on div at bounding box center [402, 336] width 511 height 470
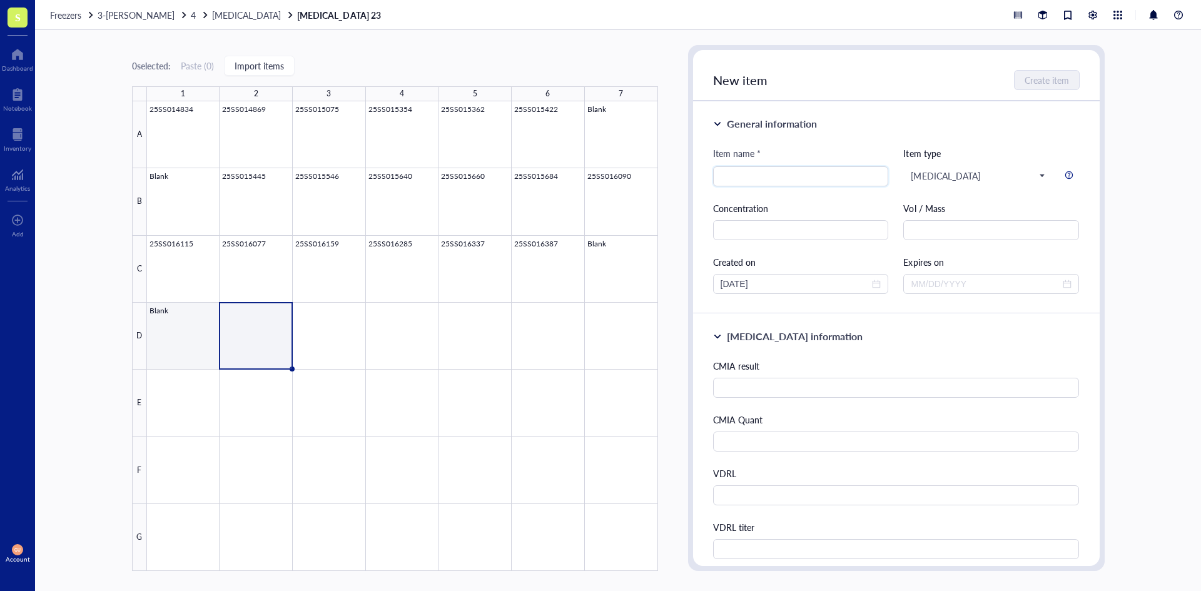
click at [196, 342] on div at bounding box center [402, 336] width 511 height 470
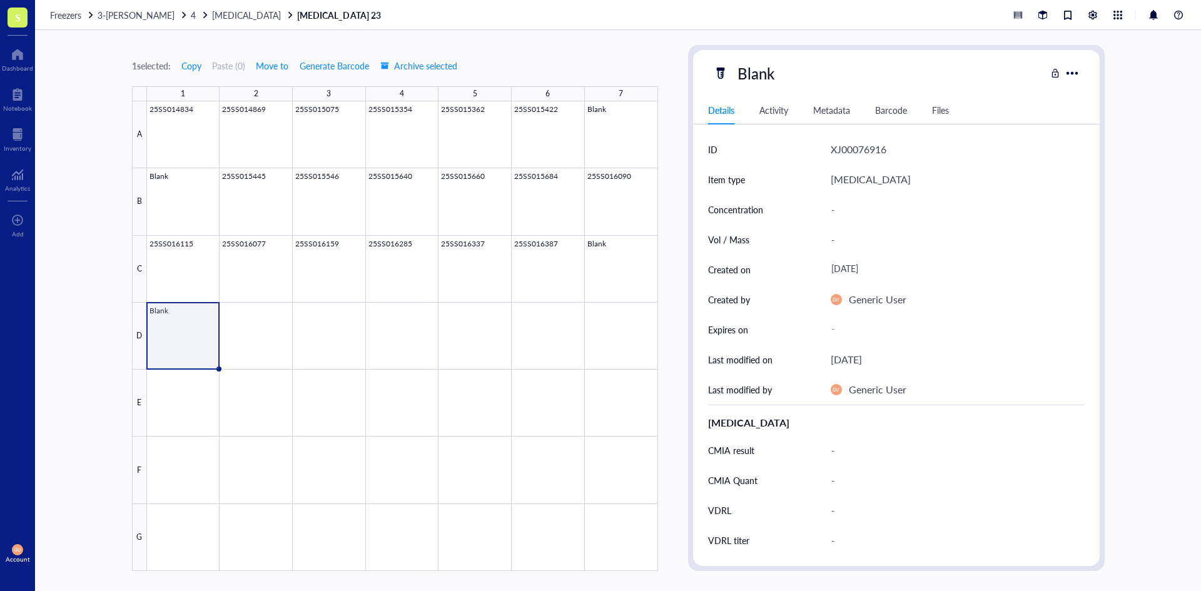
click at [844, 450] on div "-" at bounding box center [953, 450] width 254 height 26
click at [244, 323] on div at bounding box center [402, 336] width 511 height 470
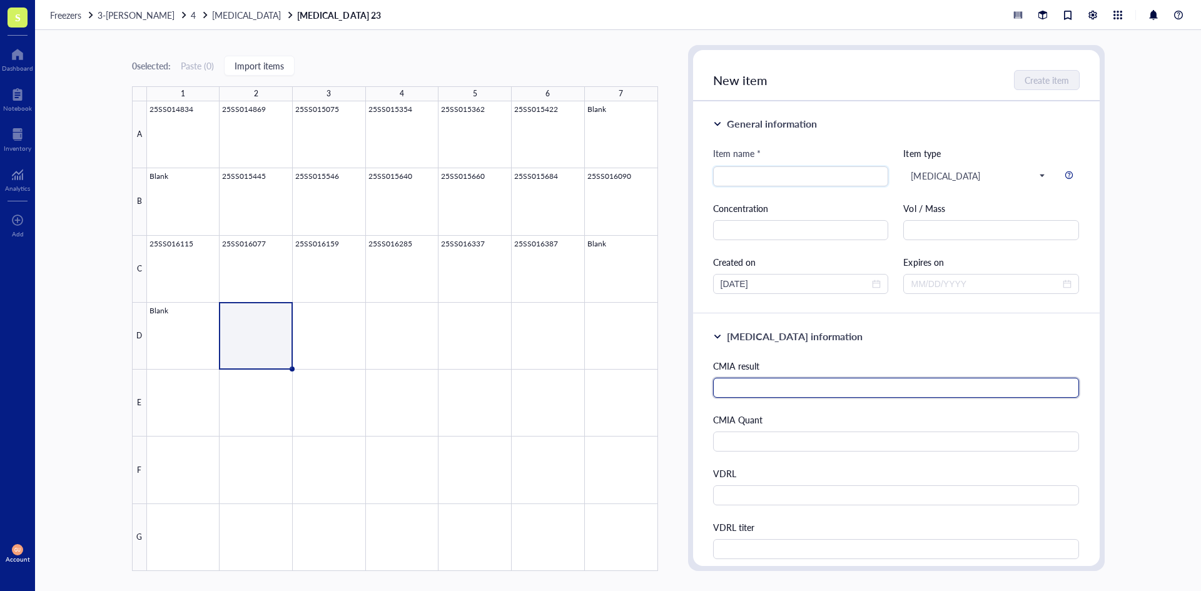
click at [807, 381] on input "text" at bounding box center [896, 388] width 366 height 20
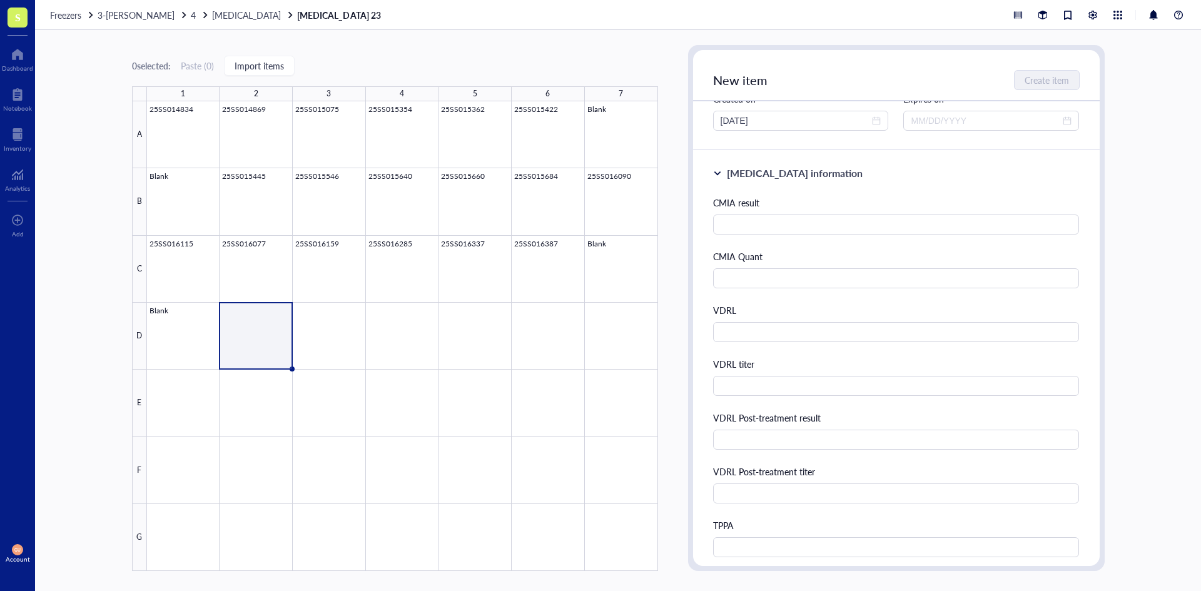
scroll to position [188, 0]
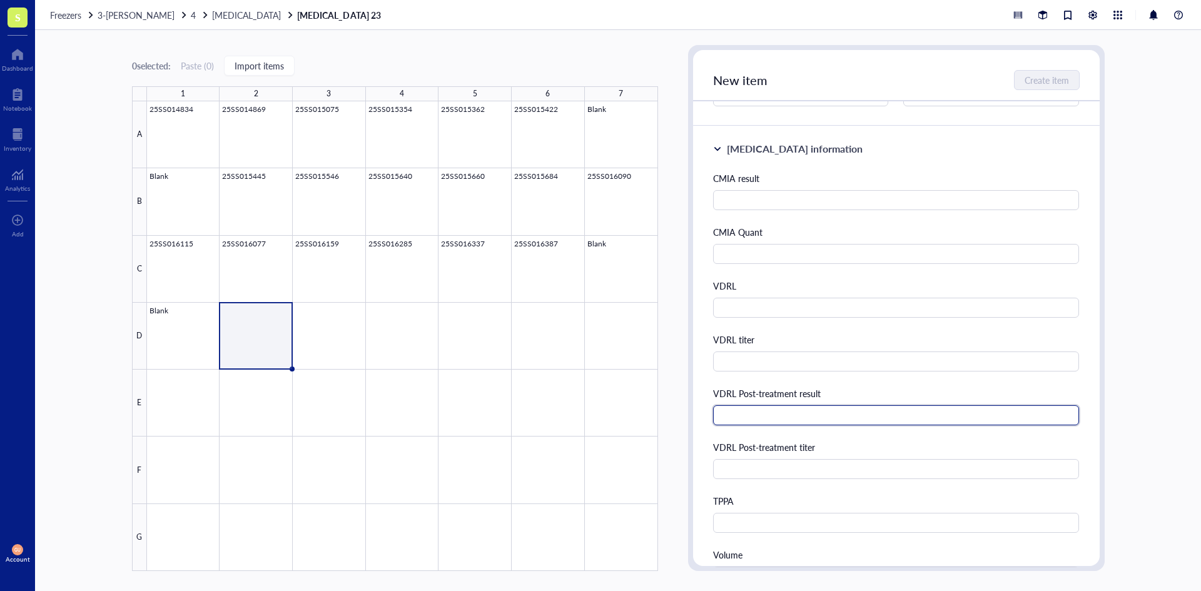
click at [770, 418] on input "text" at bounding box center [896, 415] width 366 height 20
type input "Reactive"
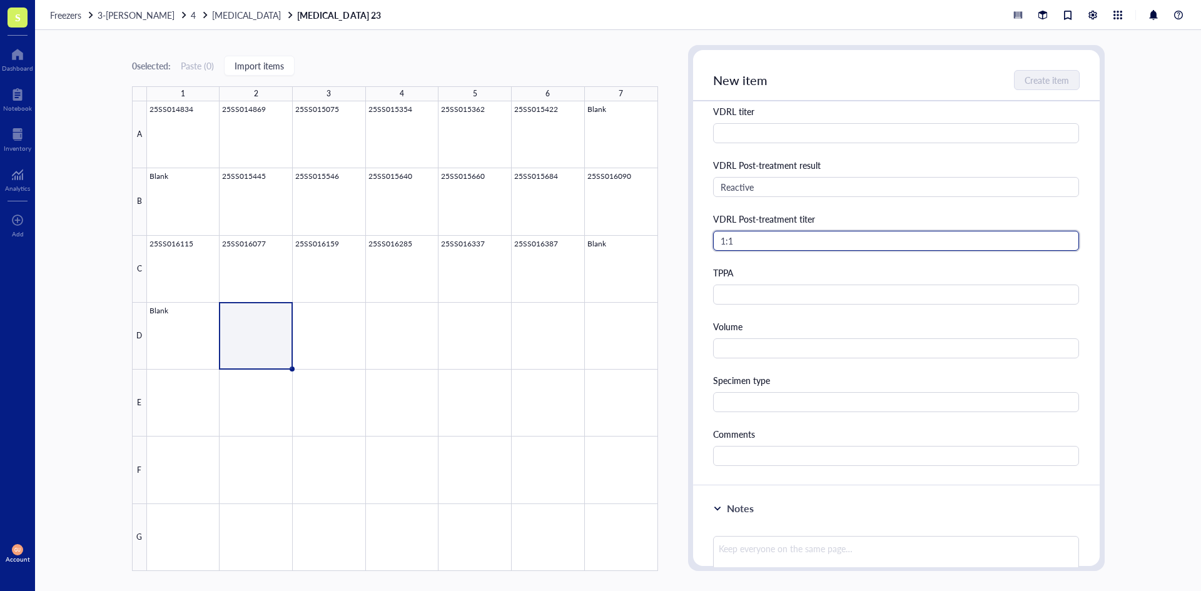
scroll to position [438, 0]
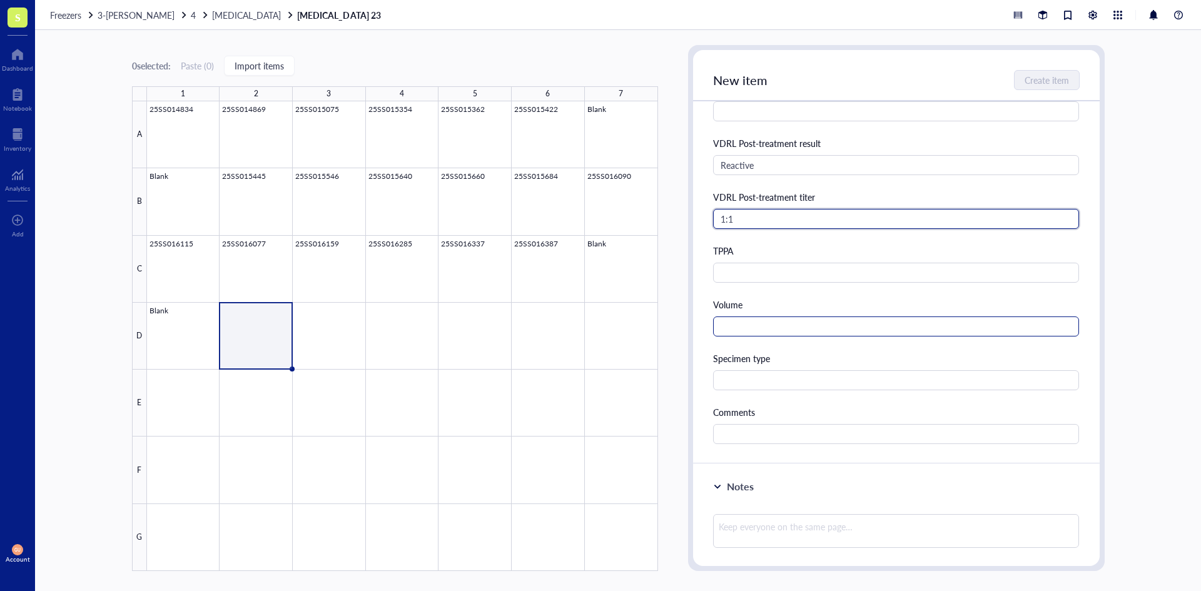
type input "1:1"
click at [792, 328] on input "text" at bounding box center [896, 326] width 366 height 20
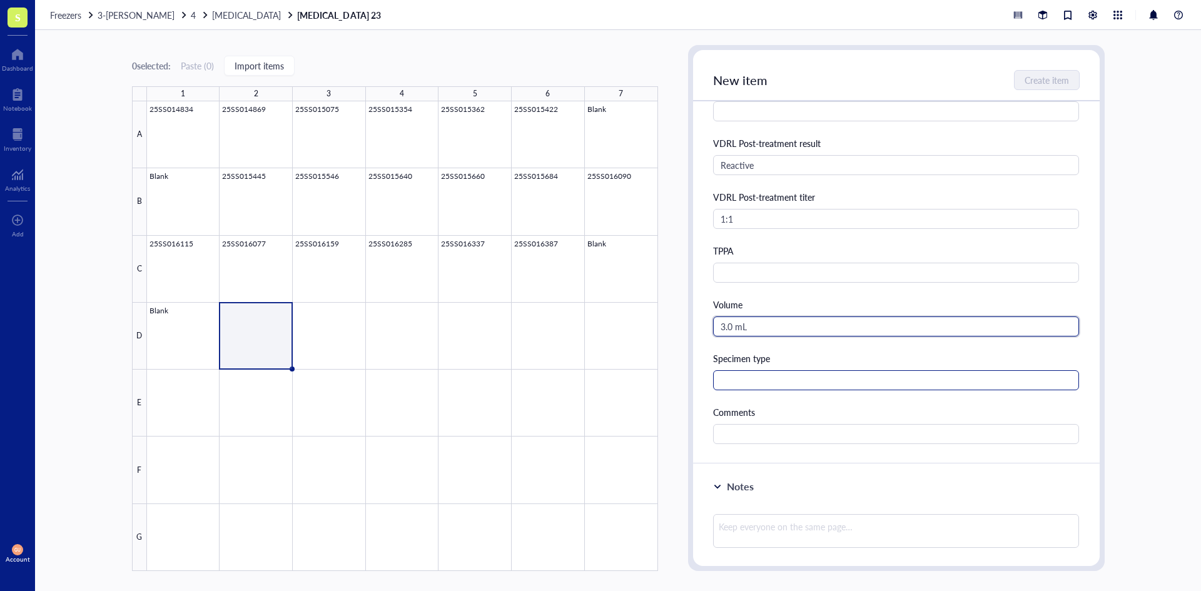
type input "3.0 mL"
click at [728, 380] on input "text" at bounding box center [896, 380] width 366 height 20
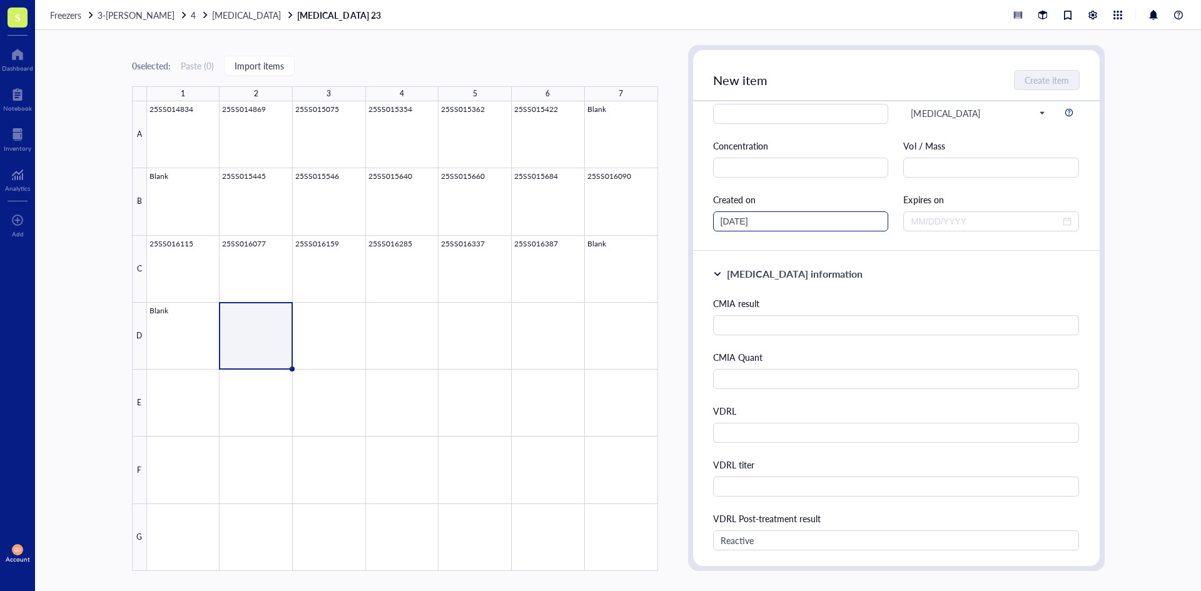
scroll to position [0, 0]
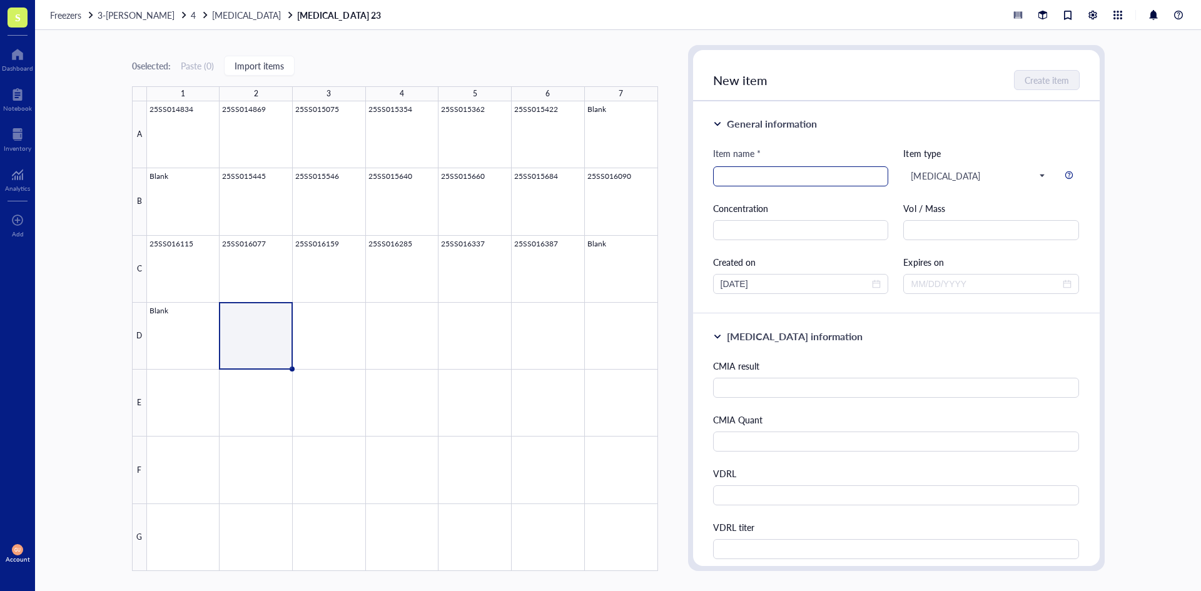
type input "Serum"
click at [734, 178] on input "search" at bounding box center [800, 176] width 161 height 19
type input "25SS016451"
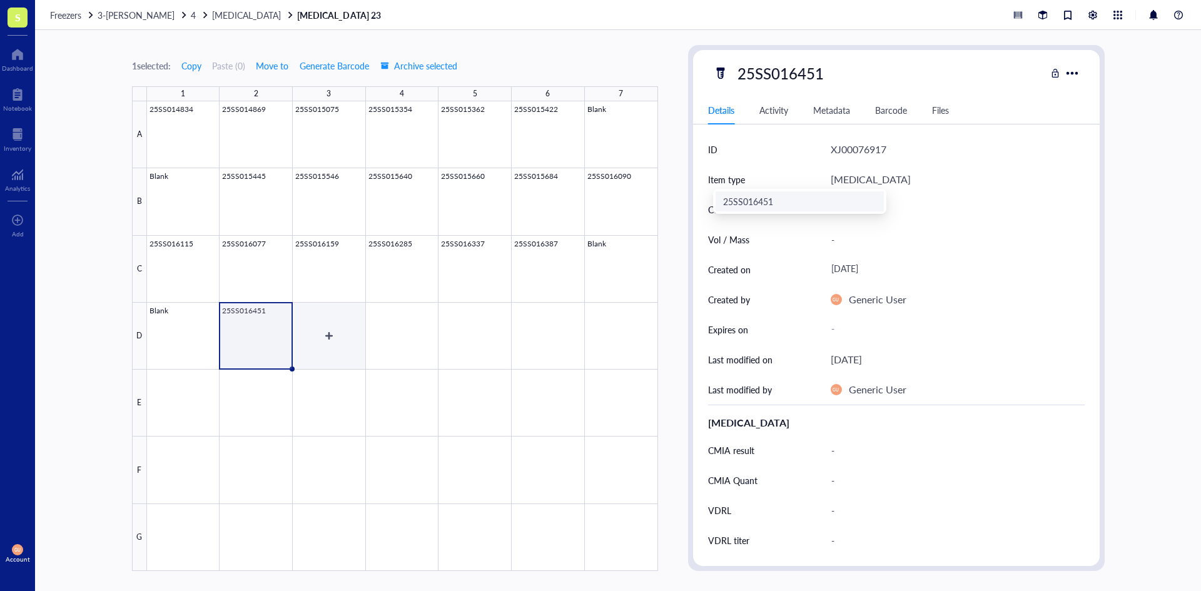
click at [330, 326] on div at bounding box center [402, 336] width 511 height 470
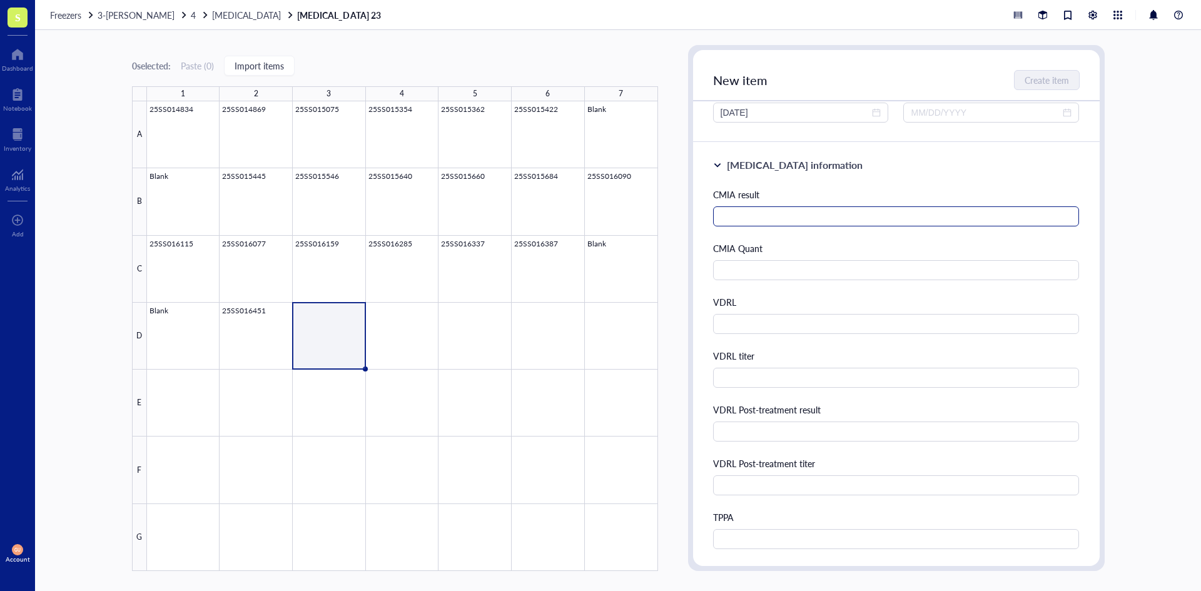
scroll to position [188, 0]
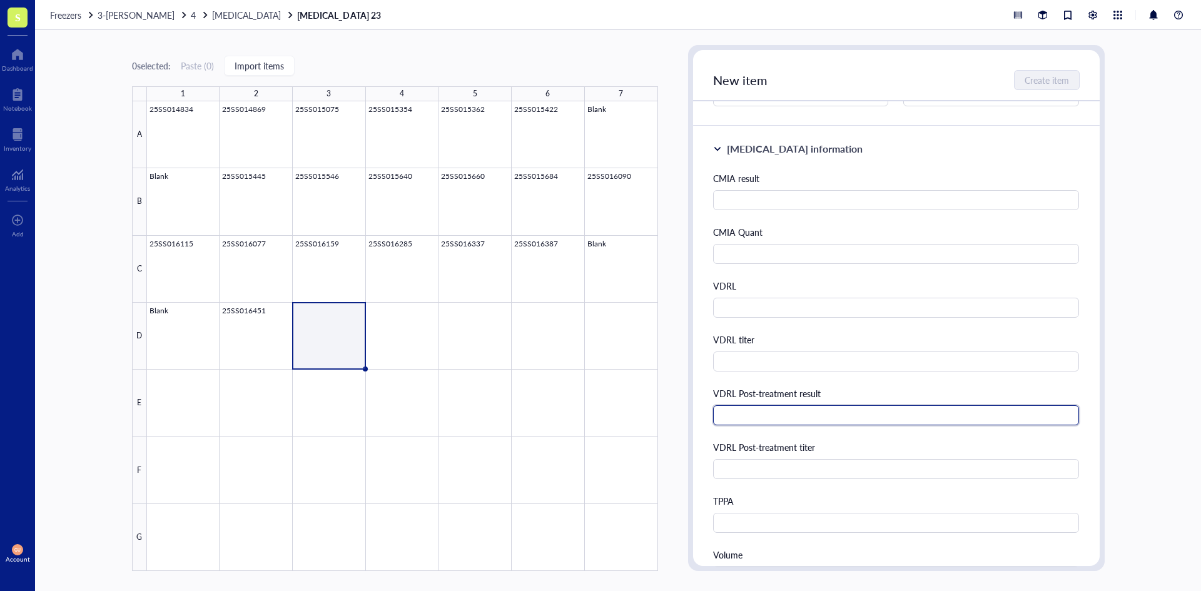
click at [778, 422] on input "text" at bounding box center [896, 415] width 366 height 20
type input "Reactive"
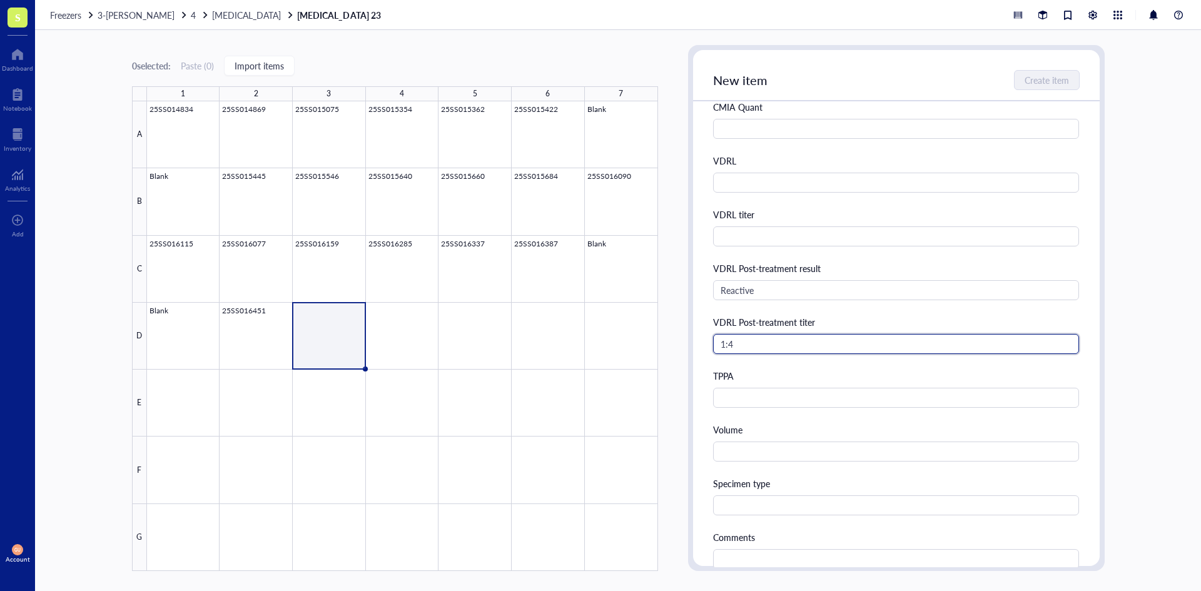
scroll to position [500, 0]
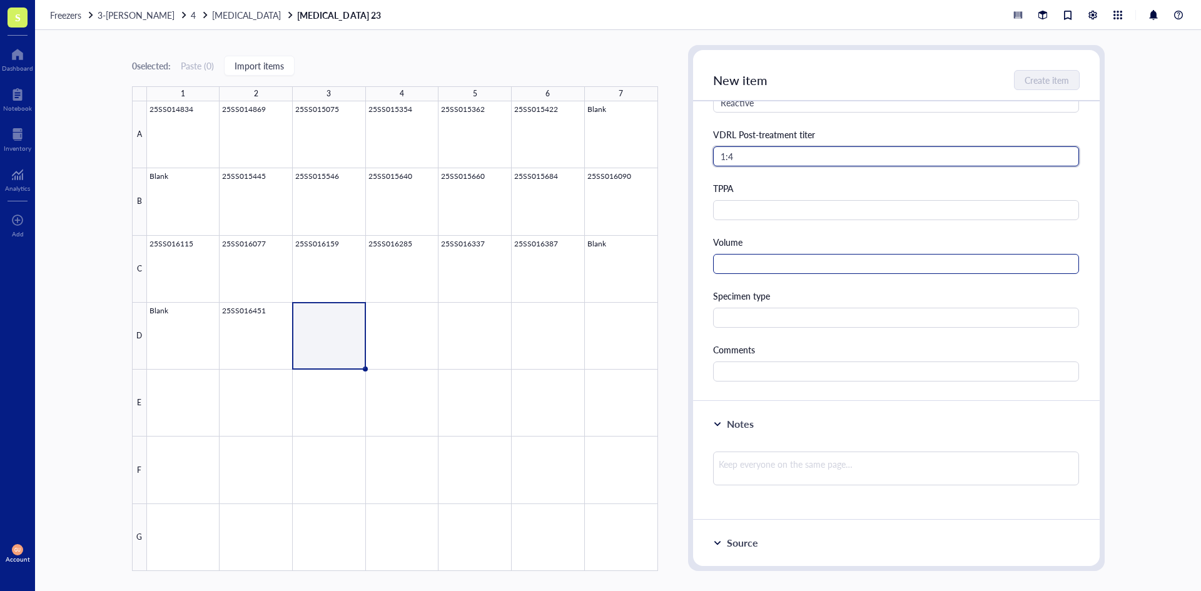
type input "1:4"
click at [754, 269] on input "text" at bounding box center [896, 264] width 366 height 20
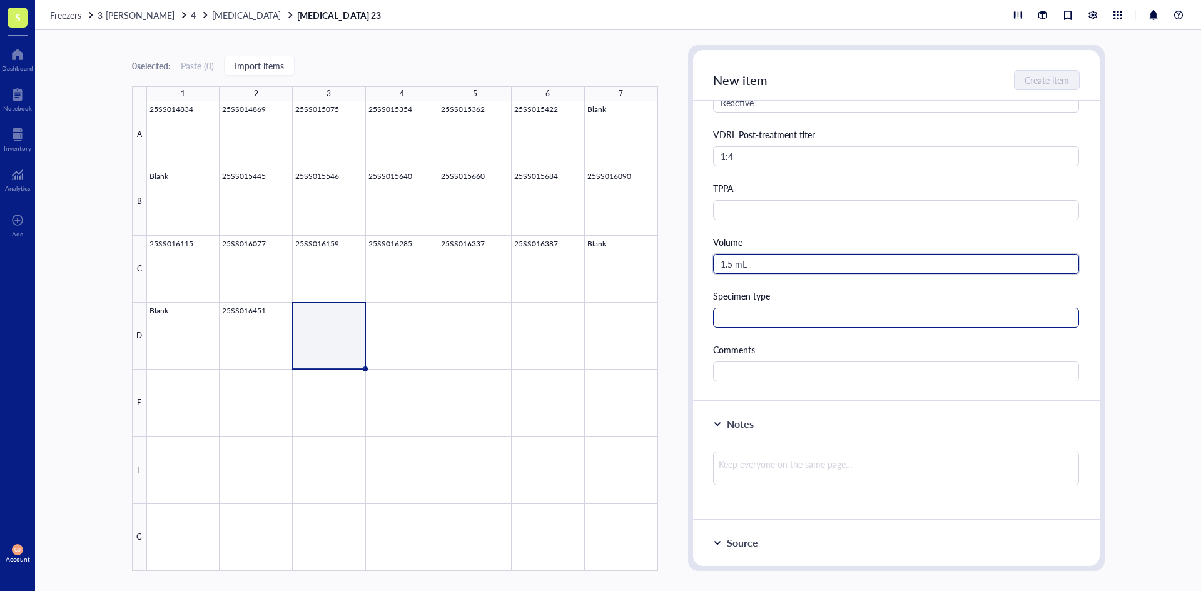
type input "1.5 mL"
click at [752, 321] on input "text" at bounding box center [896, 318] width 366 height 20
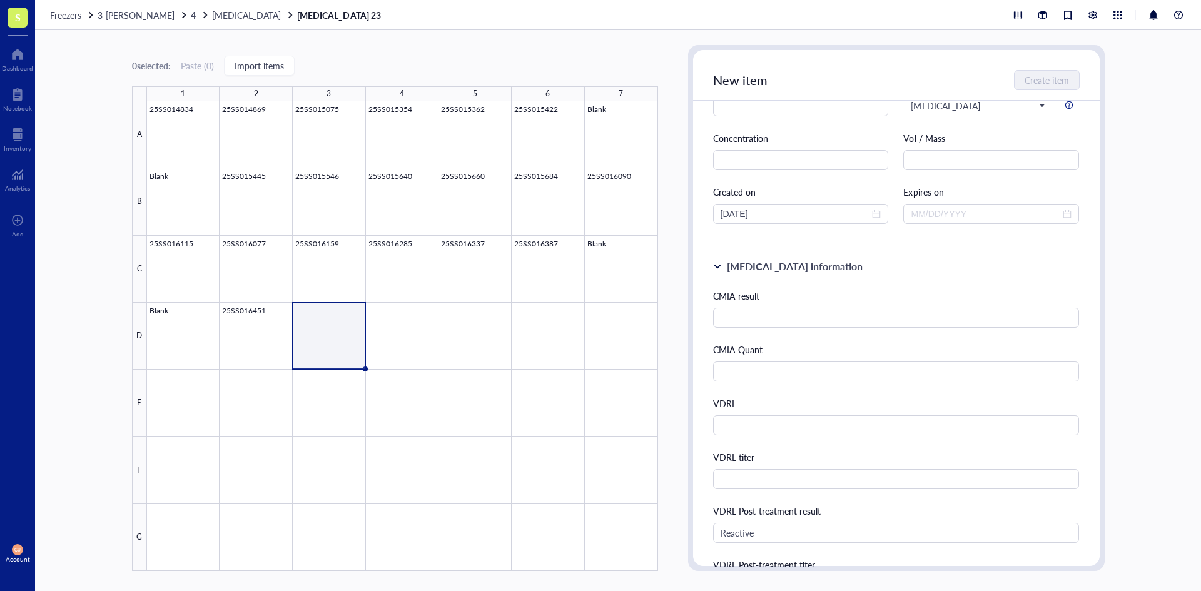
scroll to position [0, 0]
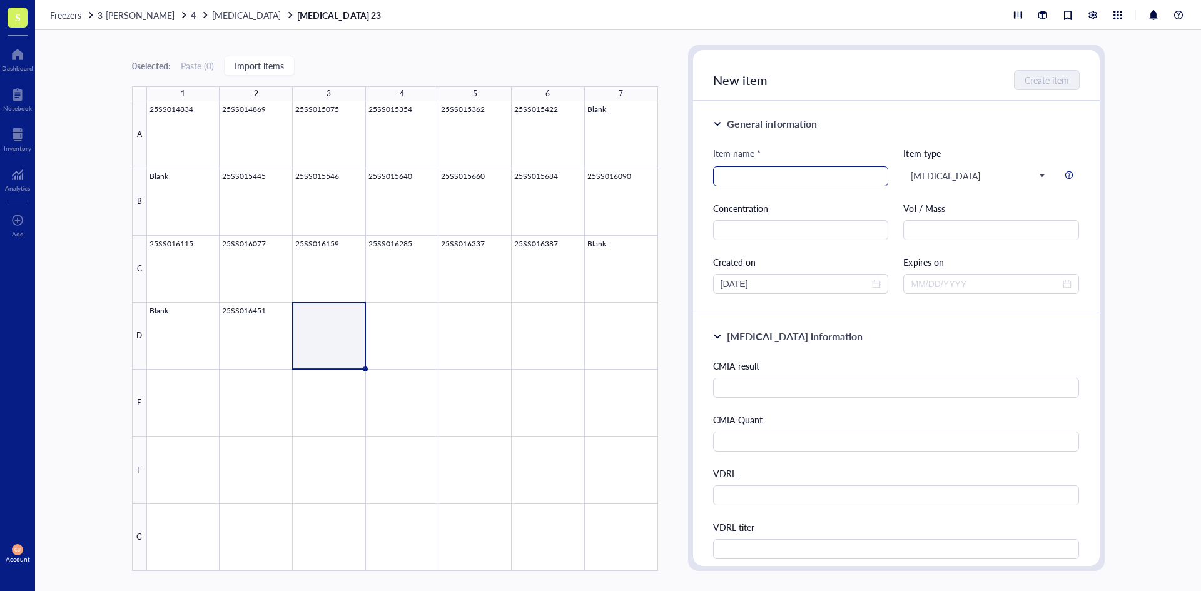
type input "Serum"
click at [759, 179] on input "search" at bounding box center [800, 176] width 161 height 19
type input "25SS016653"
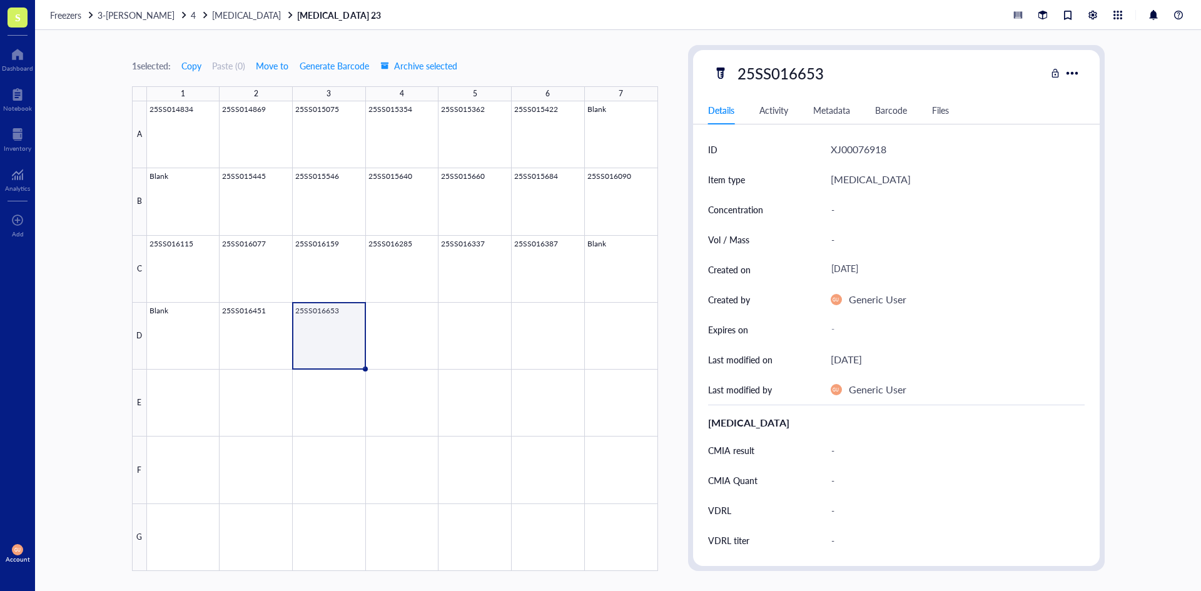
click at [614, 63] on div "1 selected: Copy Paste ( 0 ) Move to Generate Barcode Archive selected" at bounding box center [395, 65] width 526 height 11
